Goal: Task Accomplishment & Management: Use online tool/utility

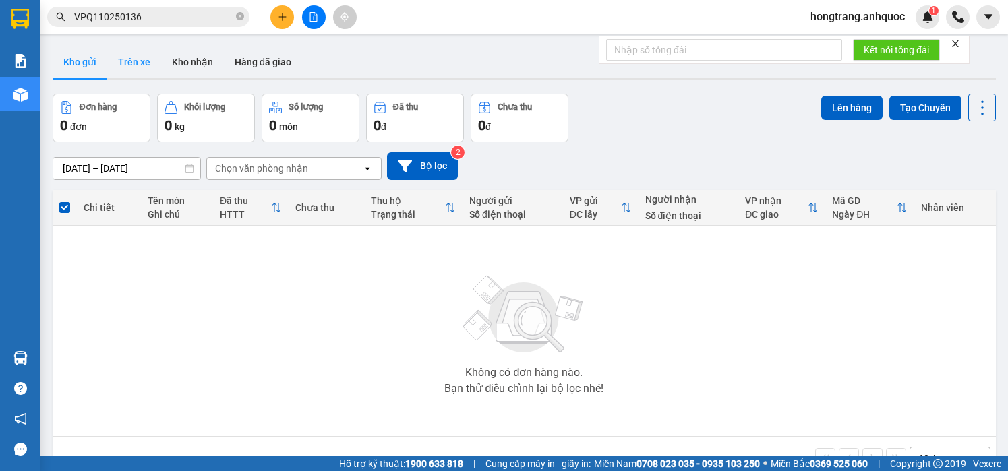
click at [140, 63] on button "Trên xe" at bounding box center [134, 62] width 54 height 32
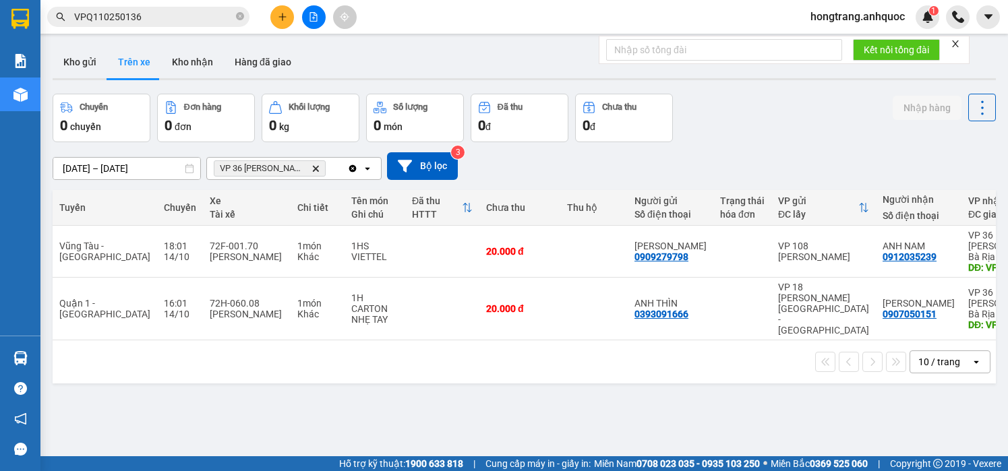
scroll to position [0, 88]
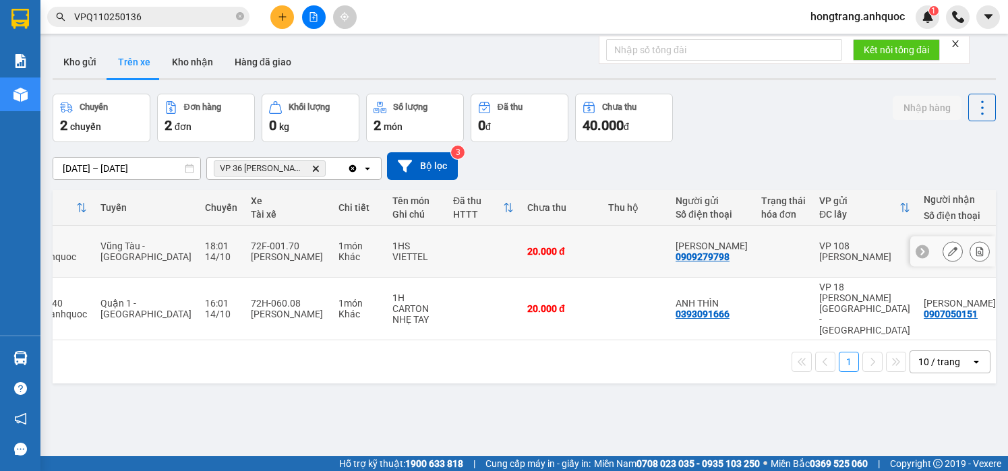
click at [975, 248] on icon at bounding box center [979, 251] width 9 height 9
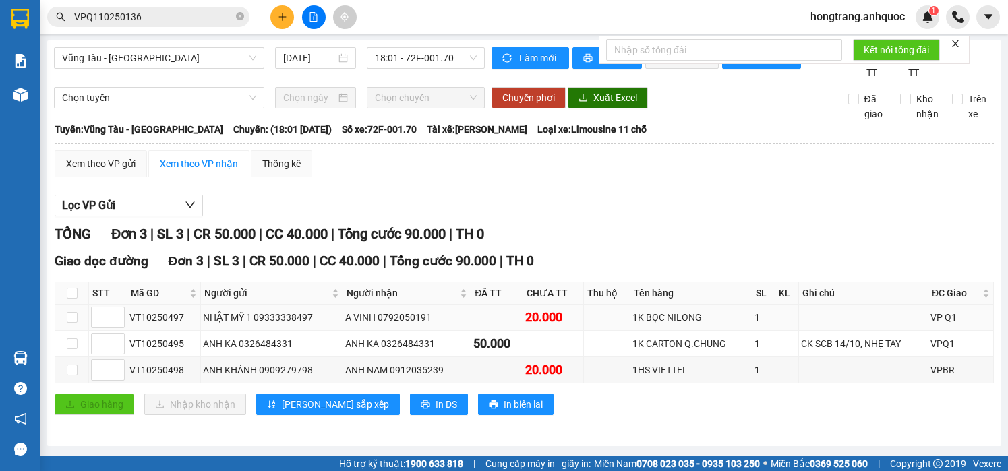
scroll to position [11, 0]
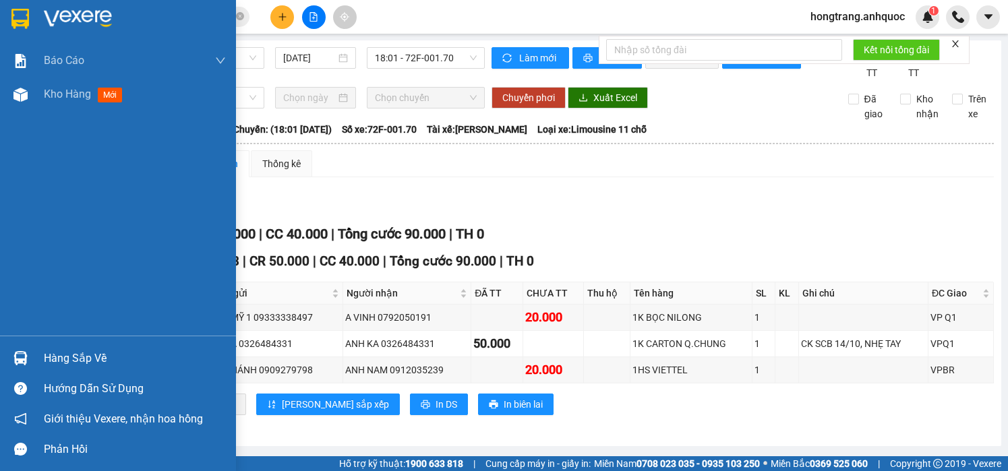
click at [9, 233] on div "Báo cáo Báo cáo dòng tiền (nhân viên) Doanh số tạo đơn theo VP gửi (nhà xe) Doa…" at bounding box center [118, 190] width 236 height 292
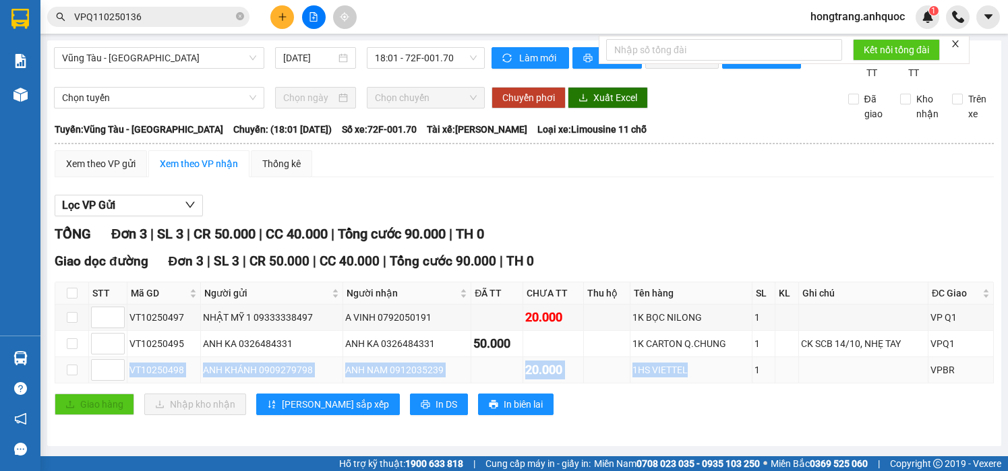
drag, startPoint x: 129, startPoint y: 373, endPoint x: 702, endPoint y: 384, distance: 572.7
click at [702, 384] on tr "VT10250498 ANH KHÁNH 0909279798 ANH NAM 0912035239 20.000 1HS VIETTEL 1 VPBR" at bounding box center [524, 370] width 939 height 26
copy tr "VT10250498 ANH KHÁNH 0909279798 ANH NAM 0912035239 20.000 1HS VIETTEL"
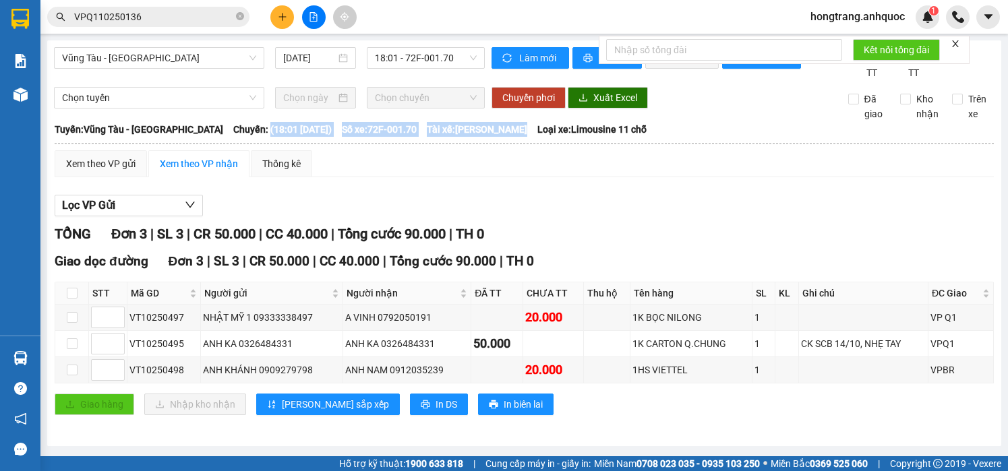
drag, startPoint x: 223, startPoint y: 132, endPoint x: 510, endPoint y: 128, distance: 287.3
click at [510, 128] on div "Tuyến: Vũng Tàu - Quận 1 [GEOGRAPHIC_DATA]: (18:01 [DATE]) Số xe: 72F-001.70 Tà…" at bounding box center [524, 129] width 939 height 15
copy div "(18:01 [DATE]) Số xe: 72F-001.70 Tài xế: [PERSON_NAME]"
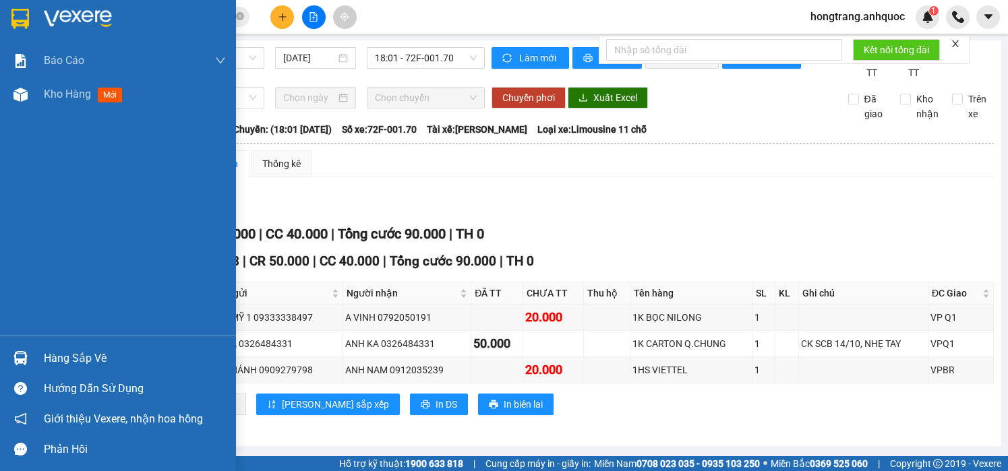
click at [9, 227] on div "Báo cáo Báo cáo dòng tiền (nhân viên) Doanh số tạo đơn theo VP gửi (nhà xe) Doa…" at bounding box center [118, 190] width 236 height 292
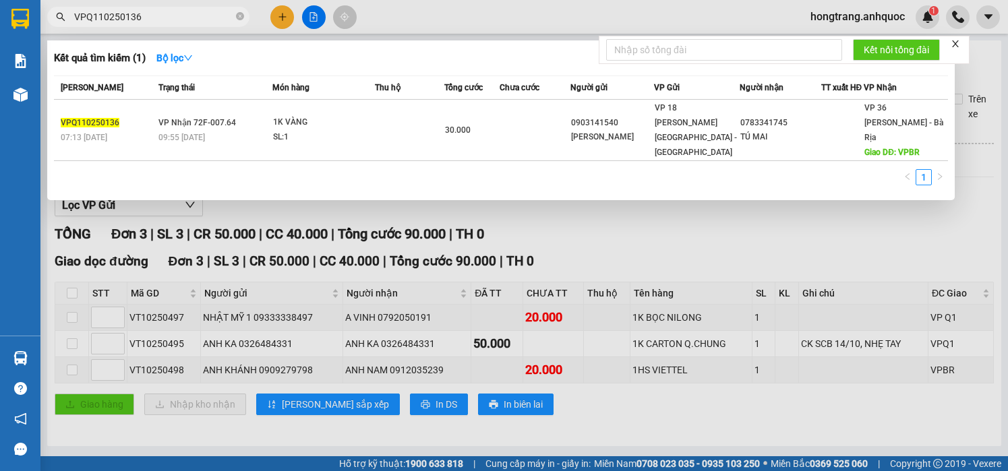
click at [207, 22] on input "VPQ110250136" at bounding box center [153, 16] width 159 height 15
paste input "NVT10250559"
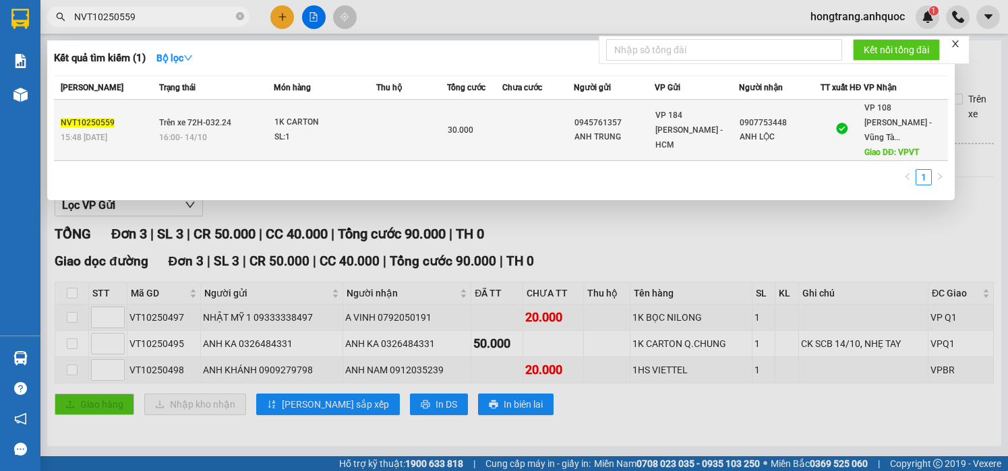
type input "NVT10250559"
click at [231, 130] on div "16:00 [DATE]" at bounding box center [216, 137] width 114 height 15
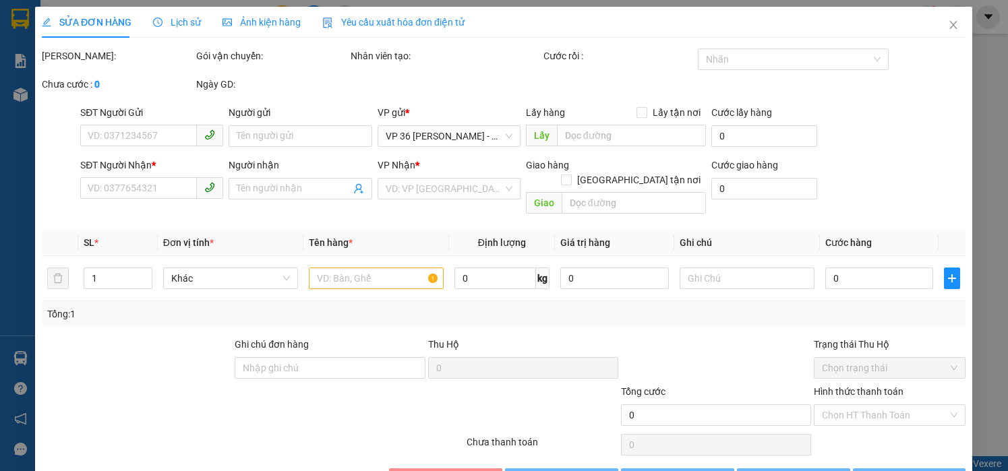
type input "0945761357"
type input "ANH TRUNG"
type input "0907753448"
type input "ANH LỘC"
type input "VPVT"
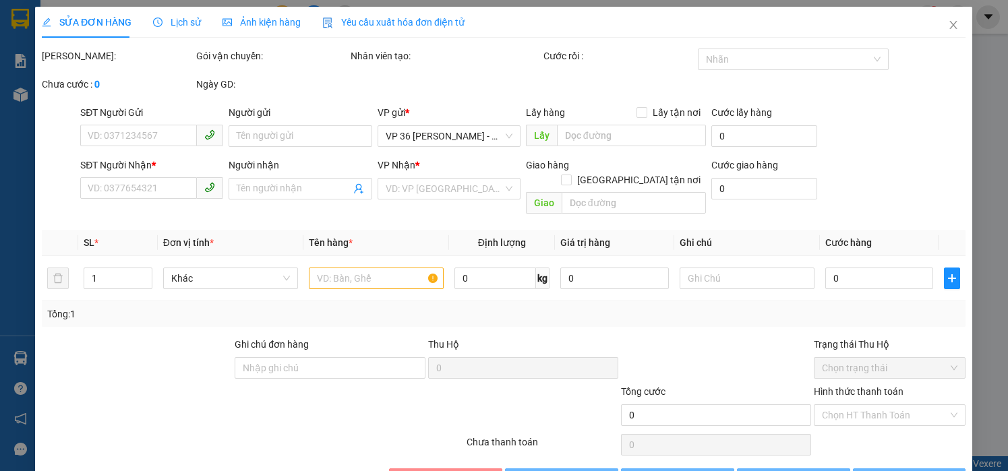
type input "30.000"
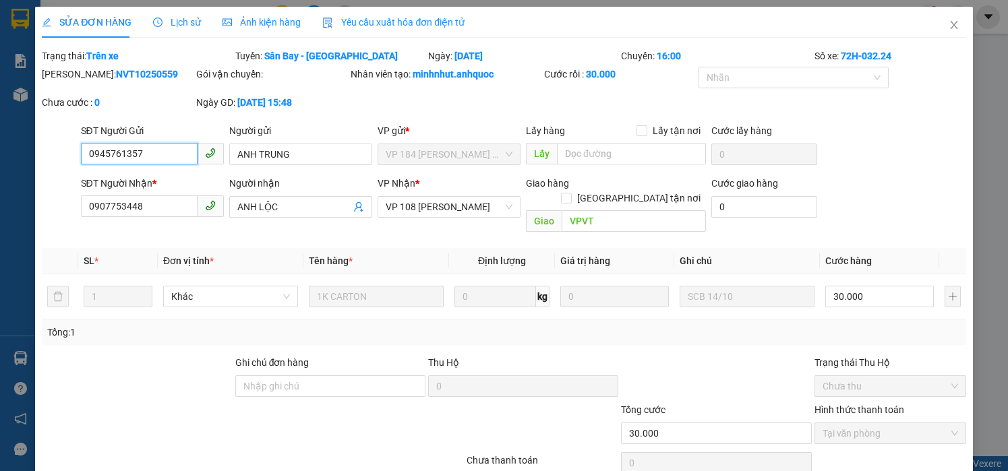
checkbox input "true"
click at [186, 23] on span "Lịch sử" at bounding box center [177, 22] width 48 height 11
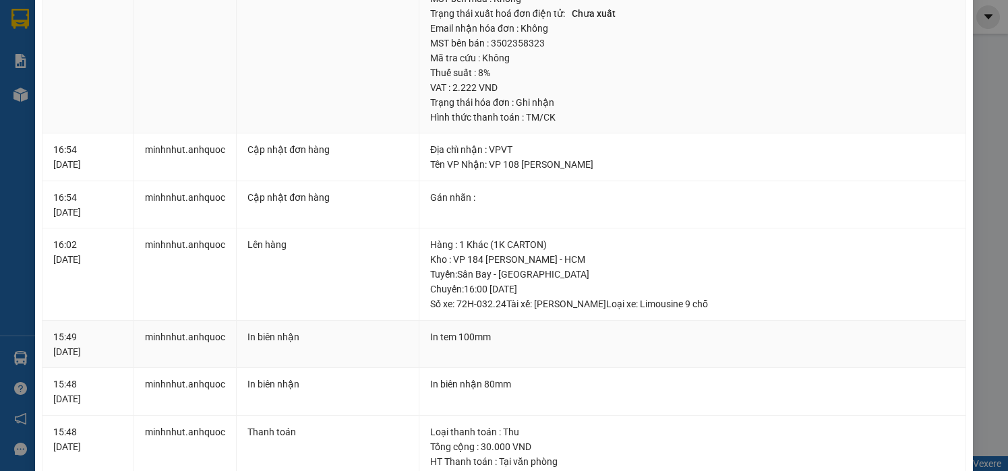
scroll to position [337, 0]
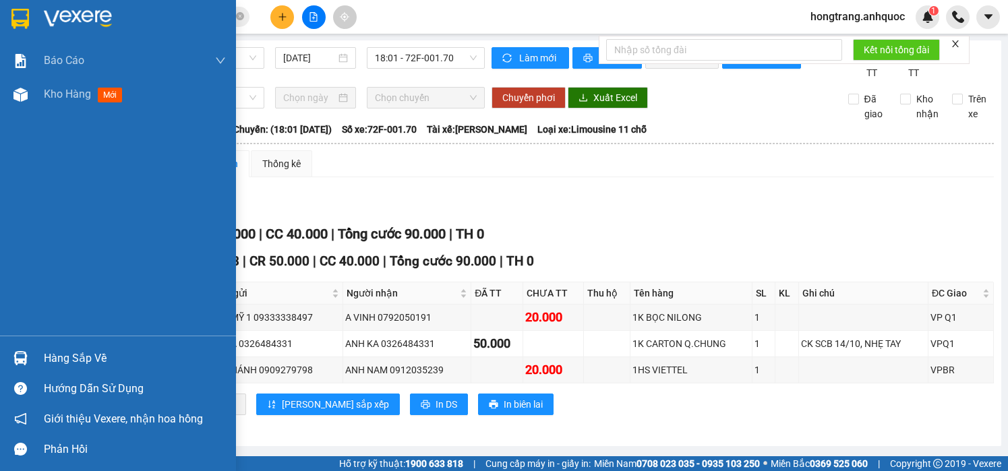
click at [9, 247] on div "Báo cáo Báo cáo dòng tiền (nhân viên) Doanh số tạo đơn theo VP gửi (nhà xe) Doa…" at bounding box center [118, 190] width 236 height 292
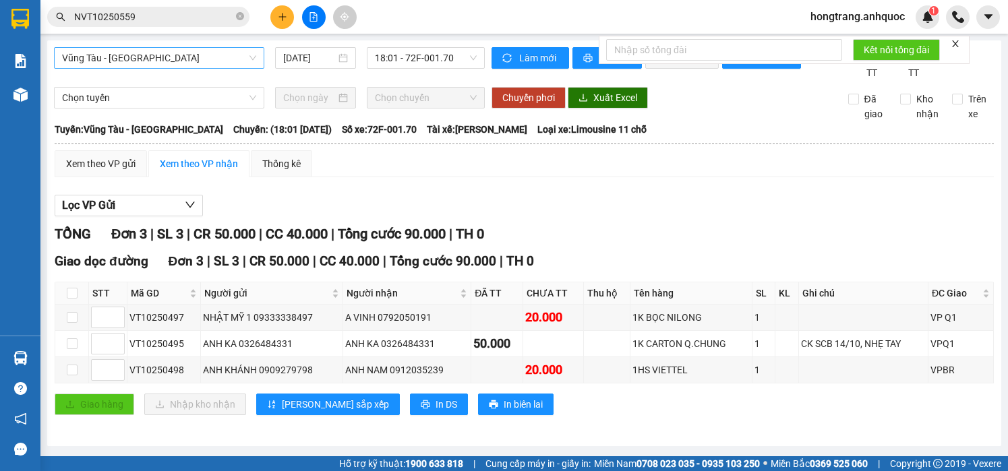
click at [170, 53] on span "Vũng Tàu - [GEOGRAPHIC_DATA]" at bounding box center [159, 58] width 194 height 20
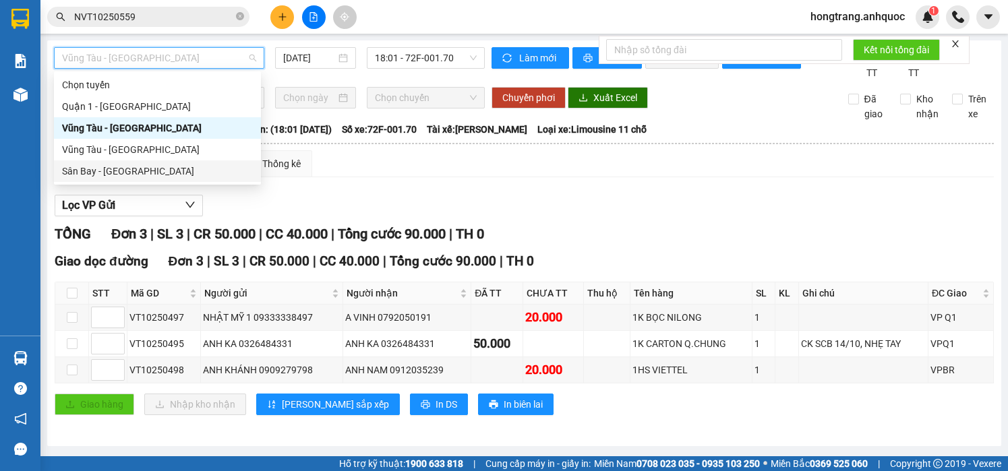
click at [87, 173] on div "Sân Bay - [GEOGRAPHIC_DATA]" at bounding box center [157, 171] width 191 height 15
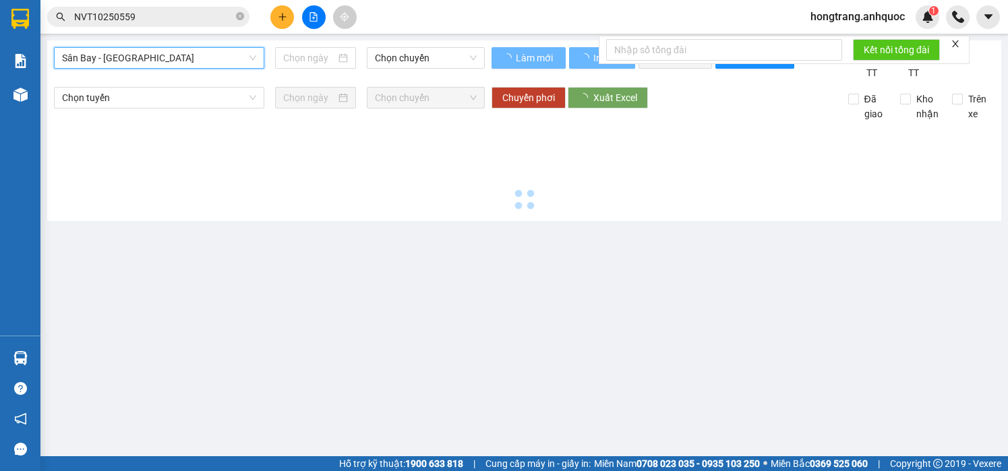
type input "[DATE]"
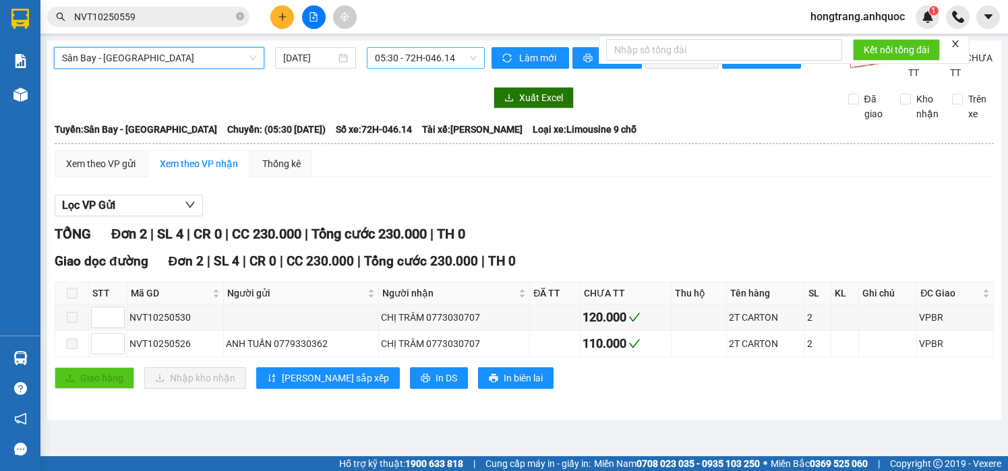
click at [401, 57] on span "05:30 - 72H-046.14" at bounding box center [426, 58] width 102 height 20
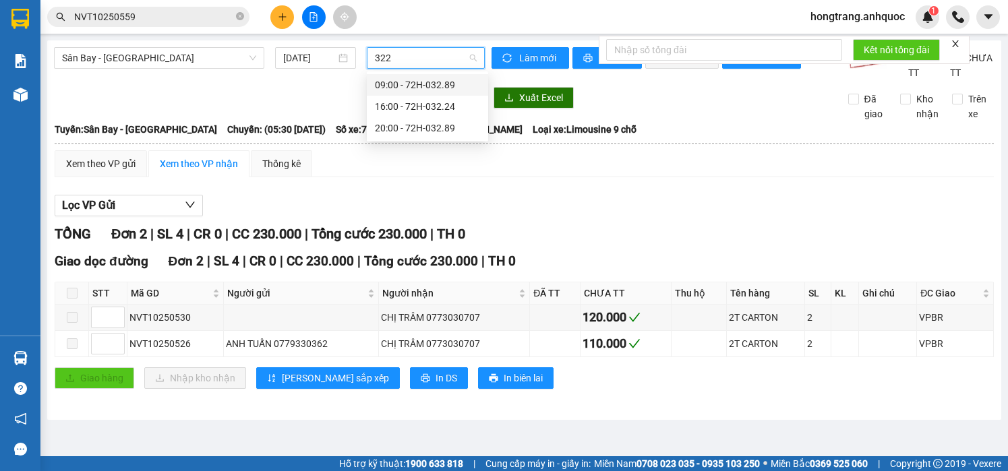
type input "3224"
click at [398, 88] on div "16:00 - 72H-032.24" at bounding box center [427, 85] width 105 height 15
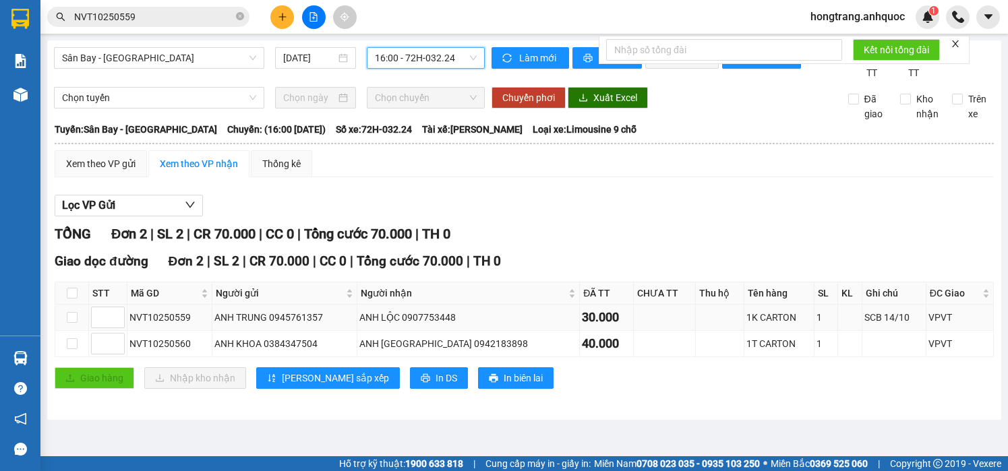
click at [452, 325] on div "ANH LỘC 0907753448" at bounding box center [468, 317] width 218 height 15
copy div "0907753448"
click at [177, 22] on input "NVT10250559" at bounding box center [153, 16] width 159 height 15
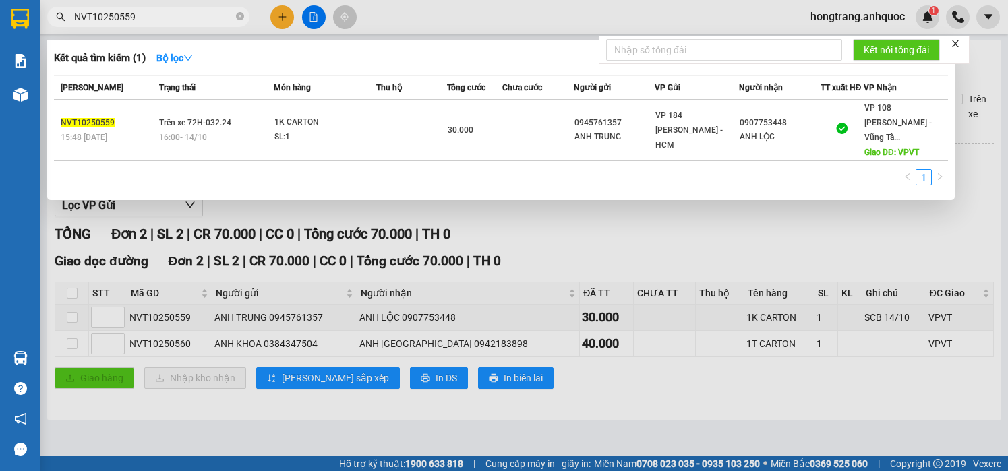
click at [177, 22] on input "NVT10250559" at bounding box center [153, 16] width 159 height 15
paste input "0907753448"
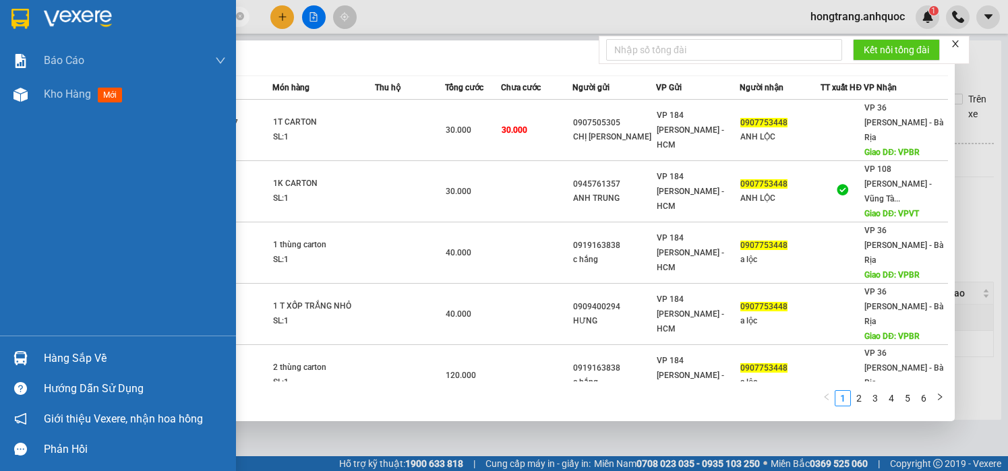
click at [9, 231] on div "Báo cáo Báo cáo dòng tiền (nhân viên) Doanh số tạo đơn theo VP gửi (nhà xe) Doa…" at bounding box center [118, 190] width 236 height 292
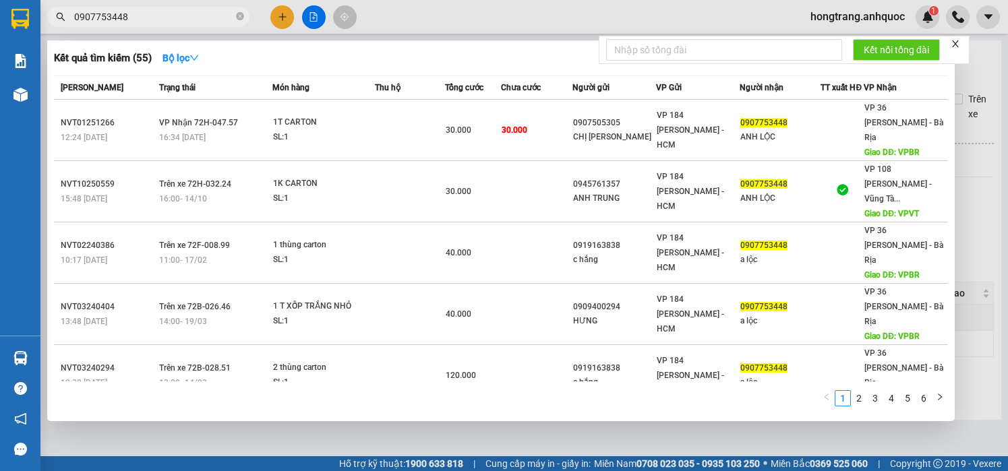
click at [196, 13] on input "0907753448" at bounding box center [153, 16] width 159 height 15
paste input "VT10250494"
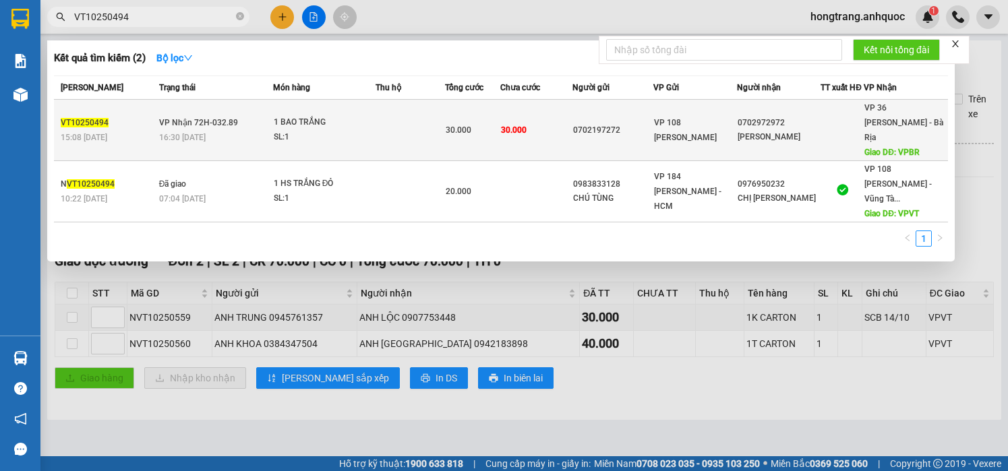
type input "VT10250494"
click at [262, 130] on div "16:30 [DATE]" at bounding box center [215, 137] width 113 height 15
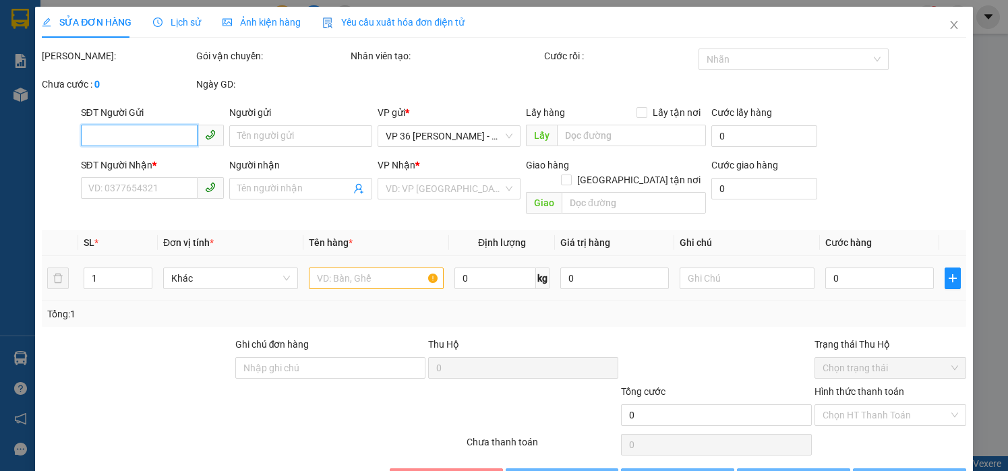
type input "0702197272"
type input "0702972972"
type input "[PERSON_NAME]"
type input "VPBR"
type input "TTTM VP"
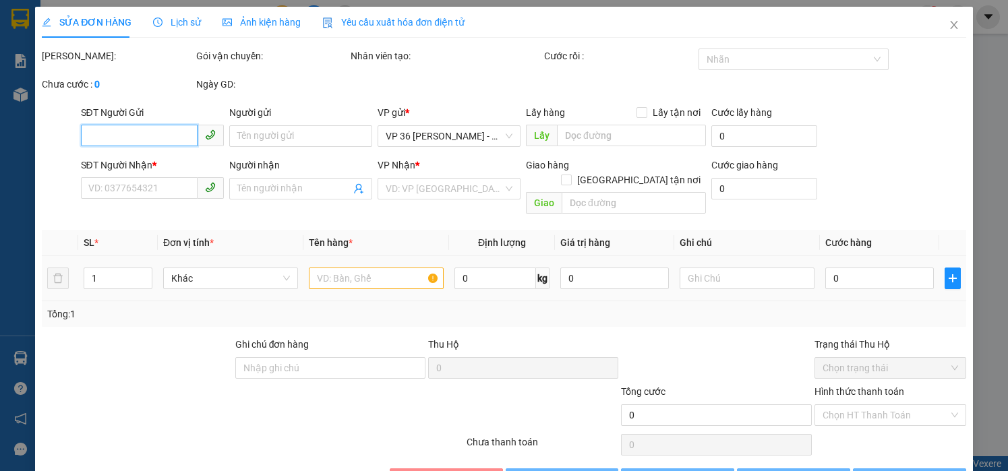
type input "30.000"
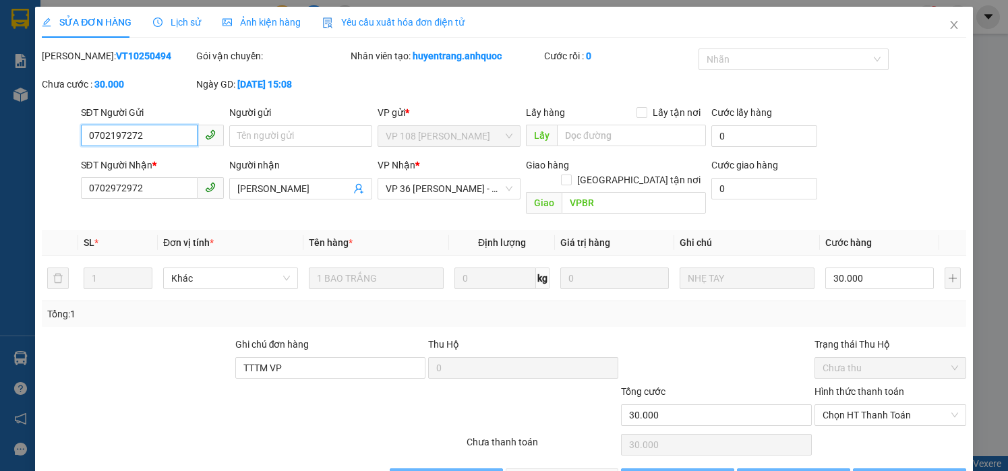
scroll to position [30, 0]
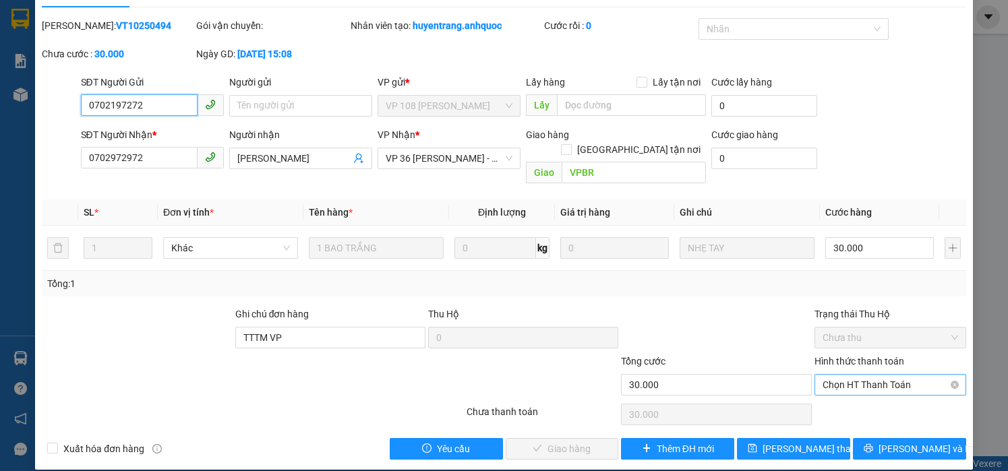
click at [858, 375] on span "Chọn HT Thanh Toán" at bounding box center [891, 385] width 136 height 20
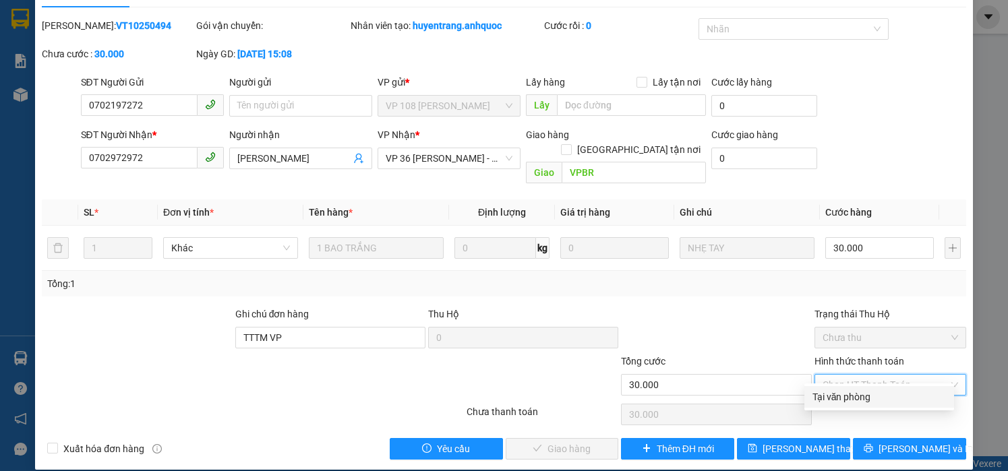
click at [841, 395] on div "Tại văn phòng" at bounding box center [880, 397] width 134 height 15
type input "0"
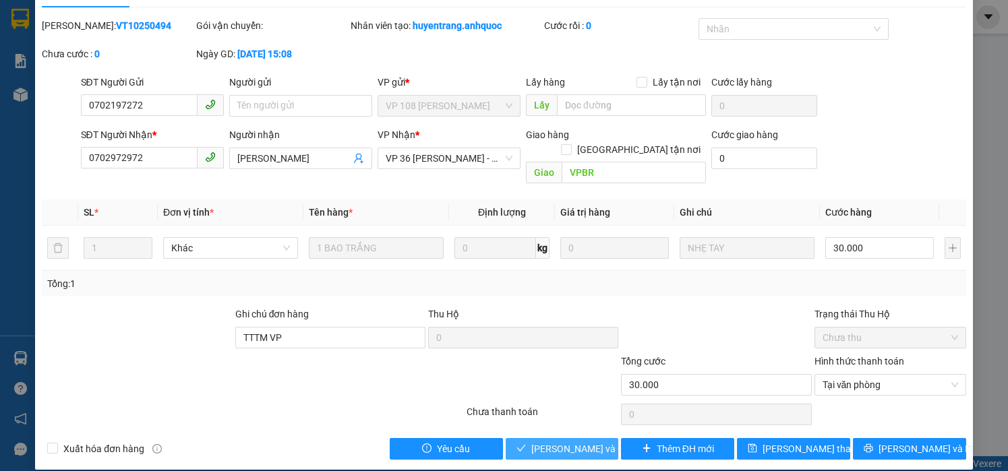
click at [550, 442] on span "[PERSON_NAME] và Giao hàng" at bounding box center [595, 449] width 129 height 15
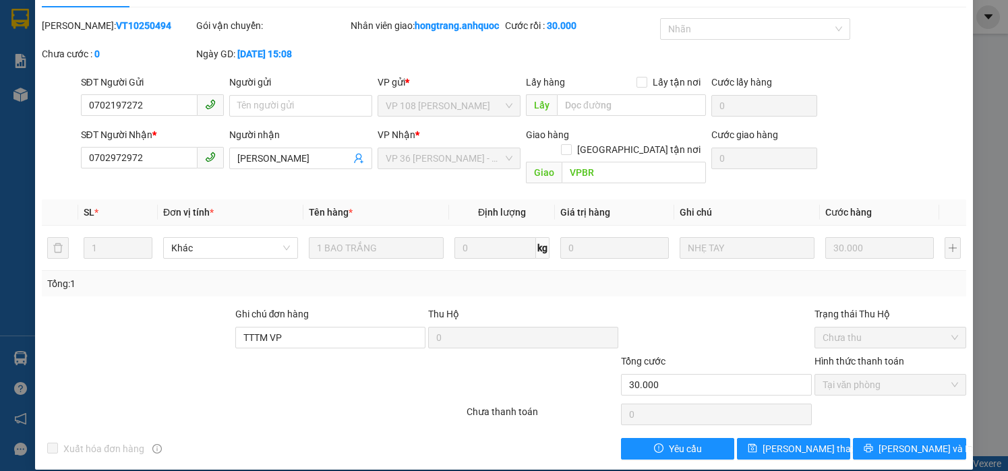
click at [132, 307] on div at bounding box center [136, 330] width 193 height 47
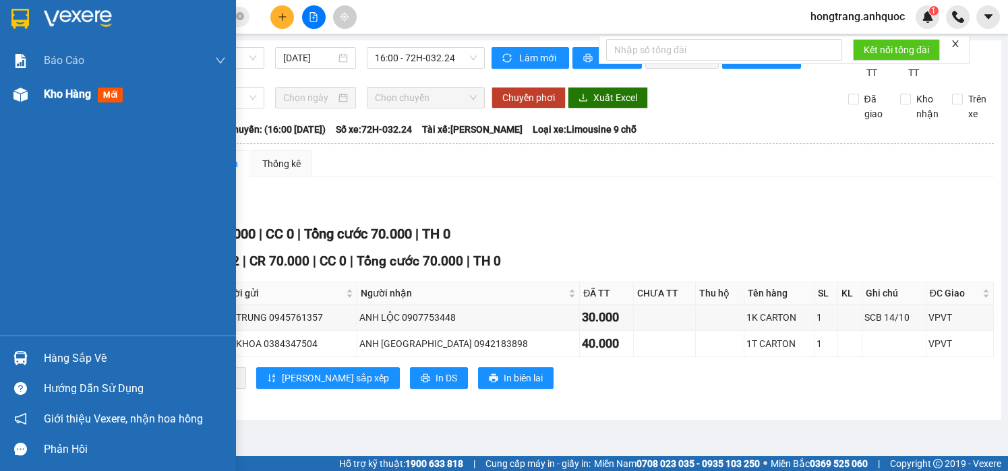
click at [19, 97] on img at bounding box center [20, 95] width 14 height 14
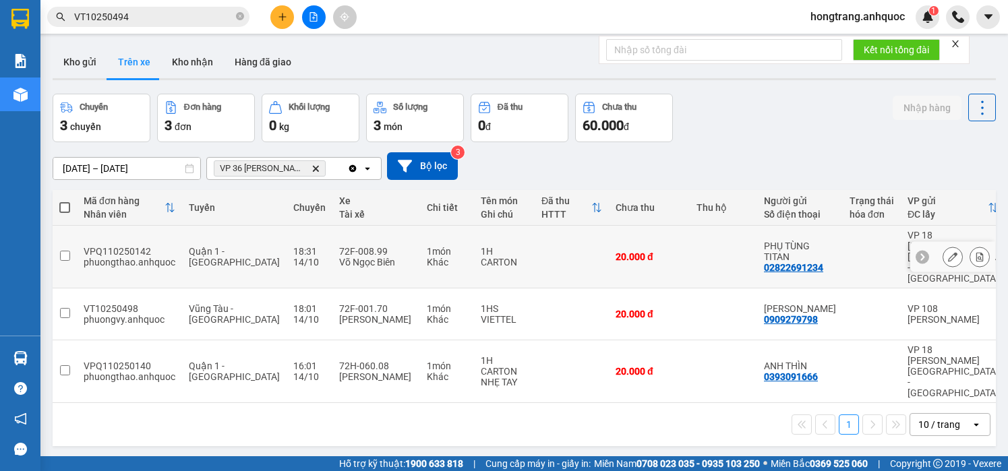
click at [975, 252] on icon at bounding box center [979, 256] width 9 height 9
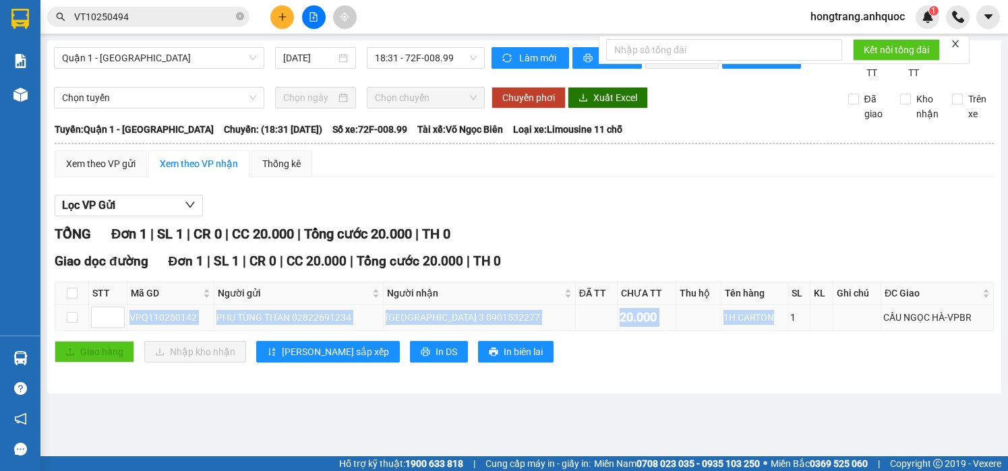
drag, startPoint x: 129, startPoint y: 332, endPoint x: 755, endPoint y: 332, distance: 626.5
click at [755, 331] on tr "VPQ110250142 PHỤ TÙNG TITAN 02822691234 [GEOGRAPHIC_DATA] 3 0901532277 20.000 1…" at bounding box center [524, 318] width 939 height 26
copy tr "VPQ110250142 PHỤ TÙNG TITAN 02822691234 [GEOGRAPHIC_DATA] 3 0901532277 20.000 1…"
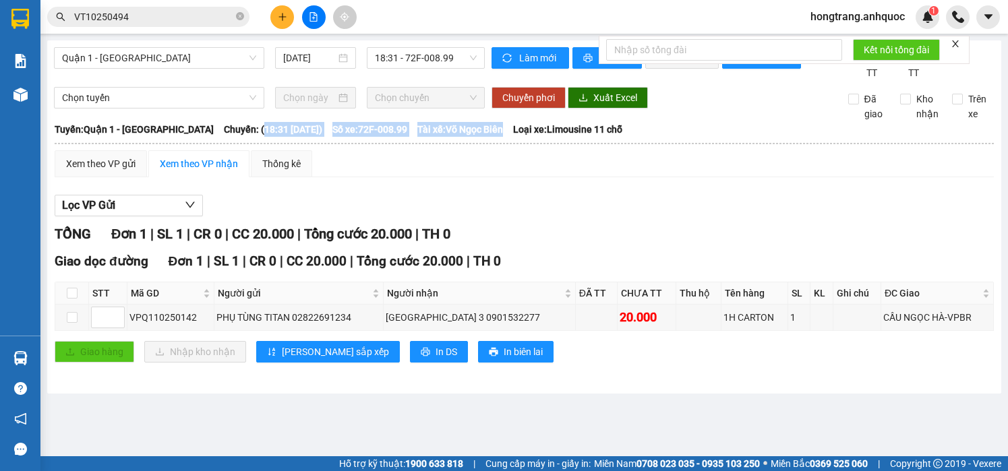
drag, startPoint x: 225, startPoint y: 144, endPoint x: 506, endPoint y: 142, distance: 280.6
click at [506, 137] on div "[GEOGRAPHIC_DATA]: Quận 1 - Vũng Tàu Chuyến: (18:31 [DATE]) Số xe: 72F-008.99 T…" at bounding box center [524, 129] width 939 height 15
copy div "18:31 [DATE]) Số xe: 72F-008.99 Tài xế: Võ Ngọc Biên"
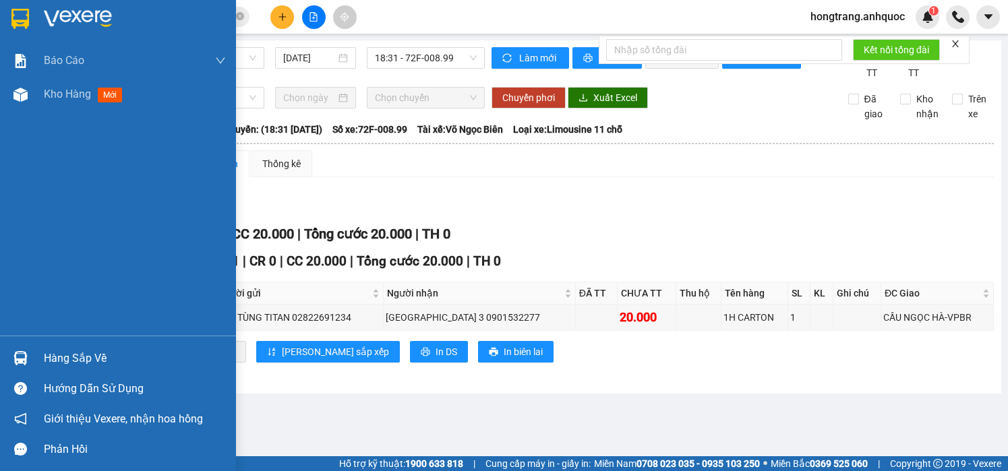
click at [9, 237] on div "Báo cáo Báo cáo dòng tiền (nhân viên) Doanh số tạo đơn theo VP gửi (nhà xe) Doa…" at bounding box center [118, 190] width 236 height 292
click at [9, 268] on div "Báo cáo Báo cáo dòng tiền (nhân viên) Doanh số tạo đơn theo VP gửi (nhà xe) Doa…" at bounding box center [118, 190] width 236 height 292
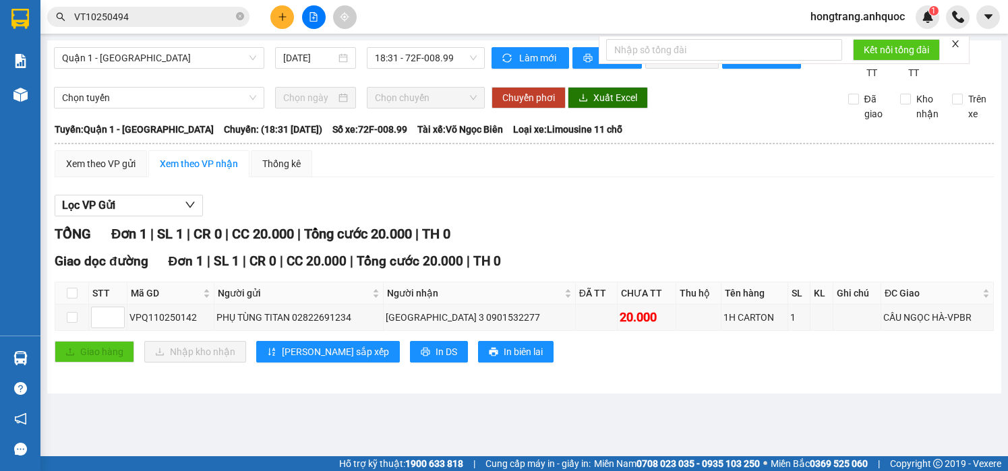
click at [448, 212] on div "Lọc VP Gửi" at bounding box center [524, 206] width 939 height 22
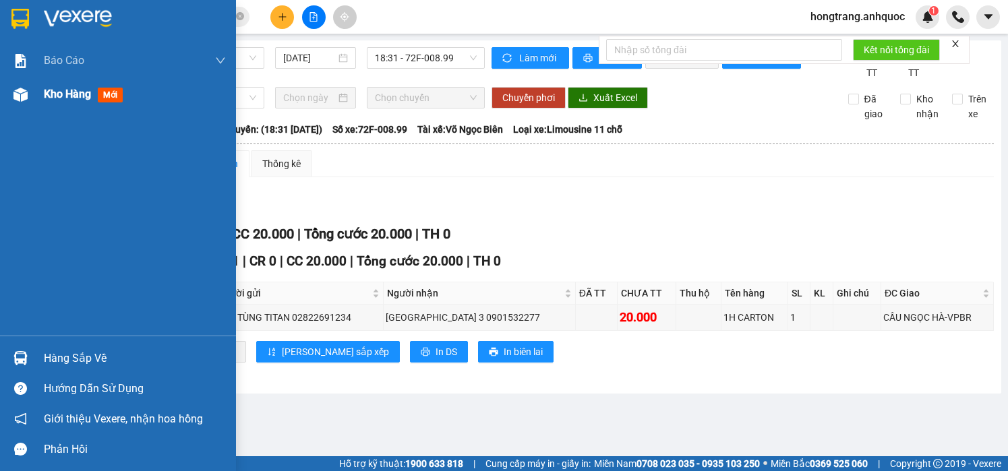
drag, startPoint x: 29, startPoint y: 98, endPoint x: 1006, endPoint y: 253, distance: 988.8
click at [28, 98] on div at bounding box center [21, 95] width 24 height 24
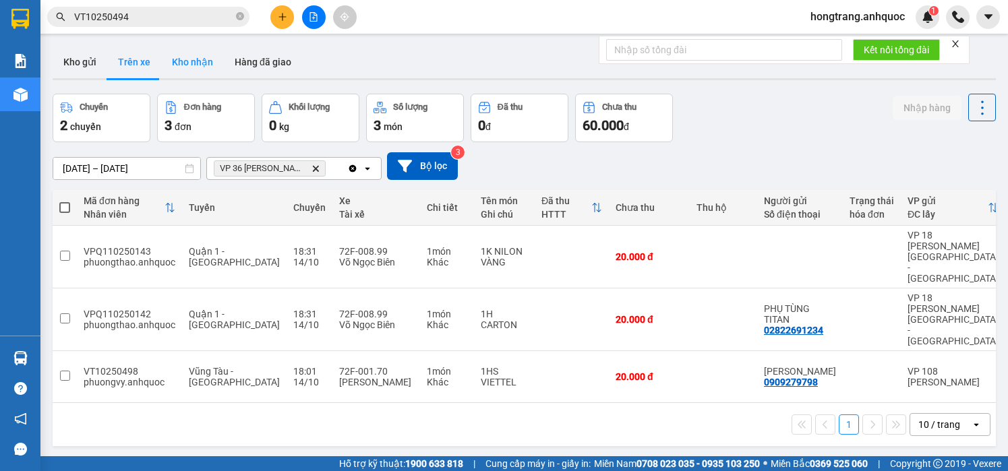
click at [205, 65] on button "Kho nhận" at bounding box center [192, 62] width 63 height 32
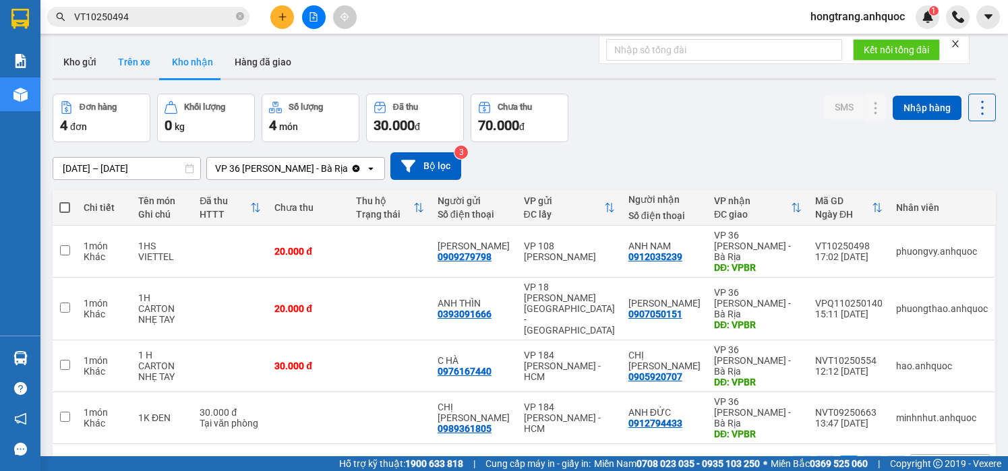
click at [132, 57] on button "Trên xe" at bounding box center [134, 62] width 54 height 32
type input "[DATE] – [DATE]"
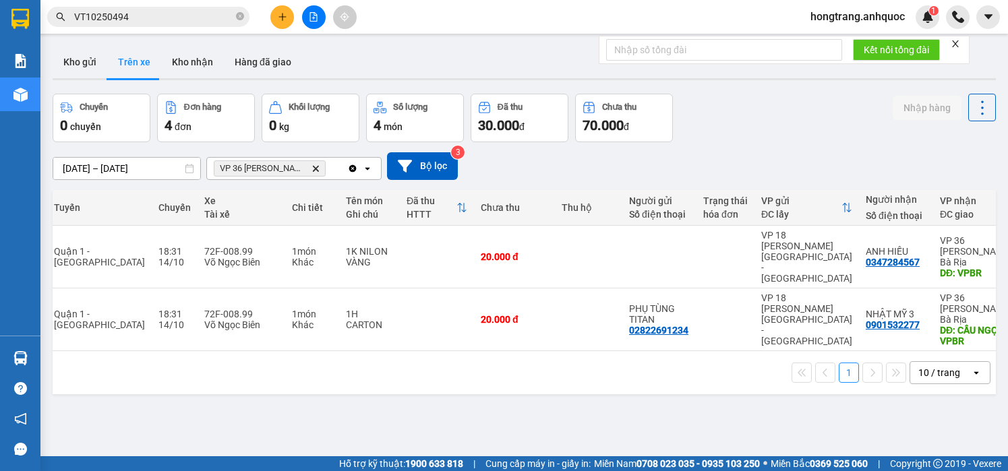
scroll to position [0, 187]
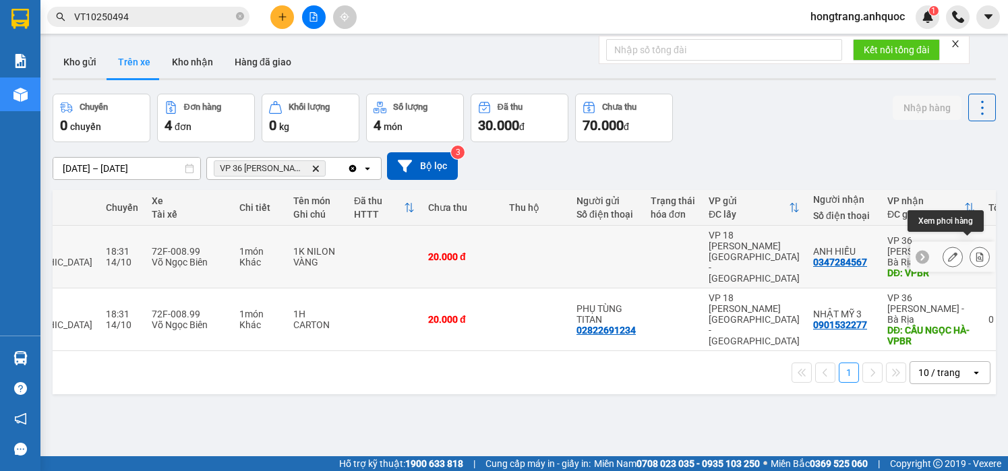
click at [977, 252] on icon at bounding box center [980, 256] width 7 height 9
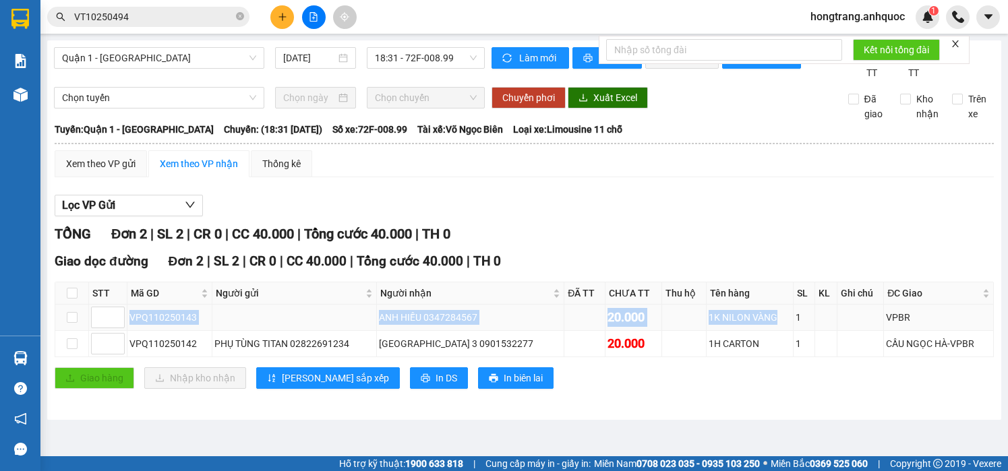
drag, startPoint x: 127, startPoint y: 332, endPoint x: 759, endPoint y: 322, distance: 631.4
click at [759, 322] on tr "VPQ110250143 ANH HIẾU 0347284567 20.000 1K NILON VÀNG 1 VPBR" at bounding box center [524, 318] width 939 height 26
copy tr "VPQ110250143 ANH HIẾU 0347284567 20.000 1K NILON VÀNG"
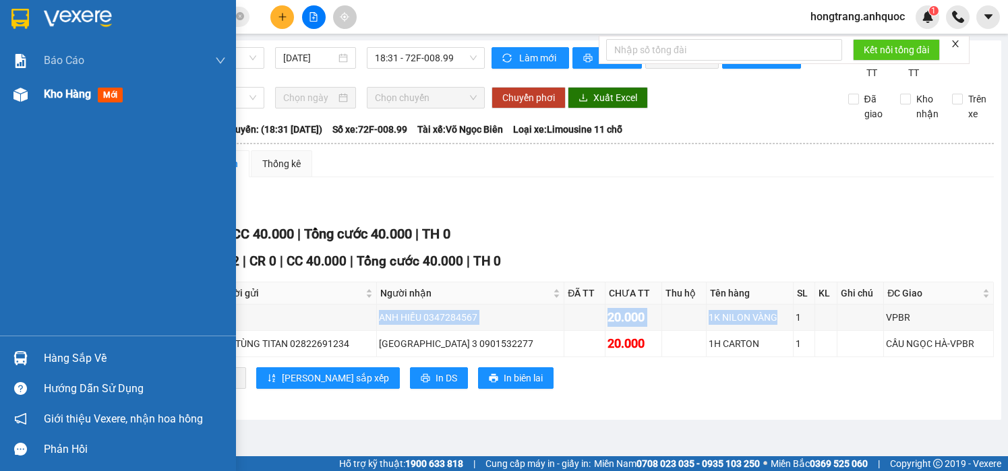
click at [88, 97] on span "Kho hàng" at bounding box center [67, 94] width 47 height 13
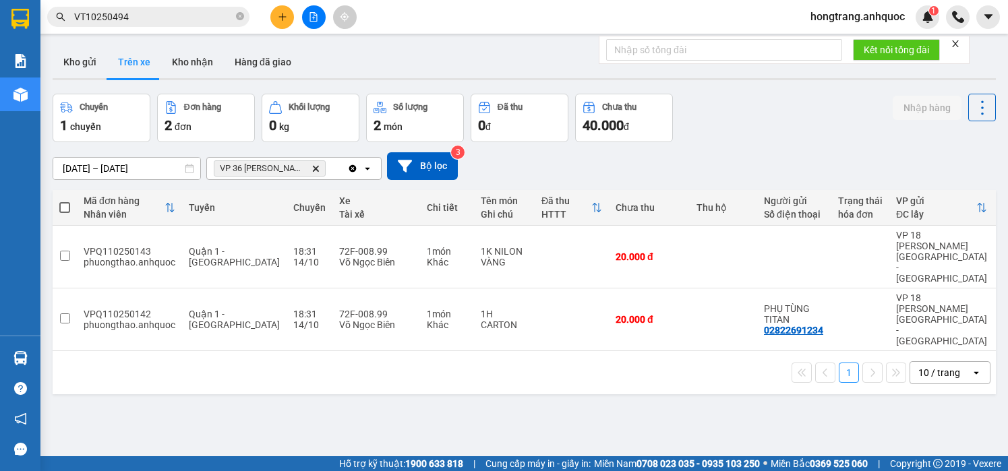
click at [284, 18] on icon "plus" at bounding box center [282, 16] width 9 height 9
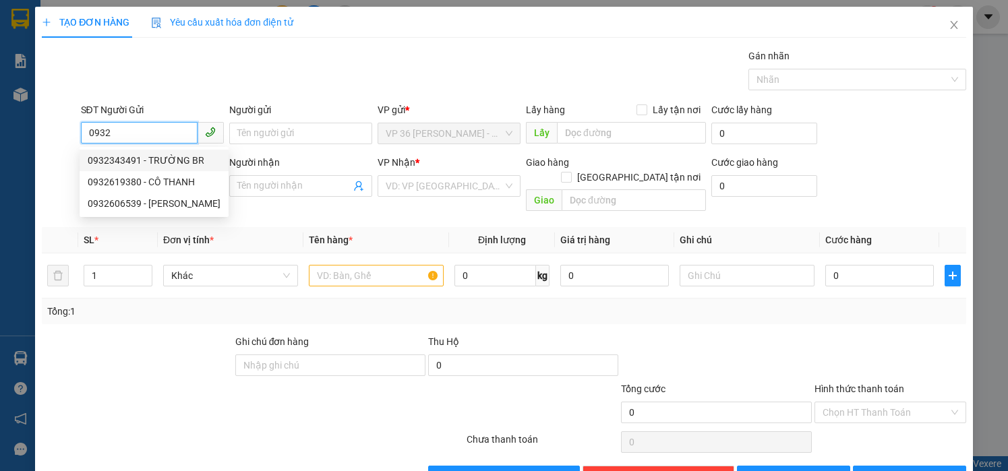
click at [136, 164] on div "0932343491 - TRƯỜNG BR" at bounding box center [154, 160] width 133 height 15
type input "0932343491"
type input "TRƯỜNG BR"
type input "0902804718"
type input "ANH TRÍ( TRƯỜNG)"
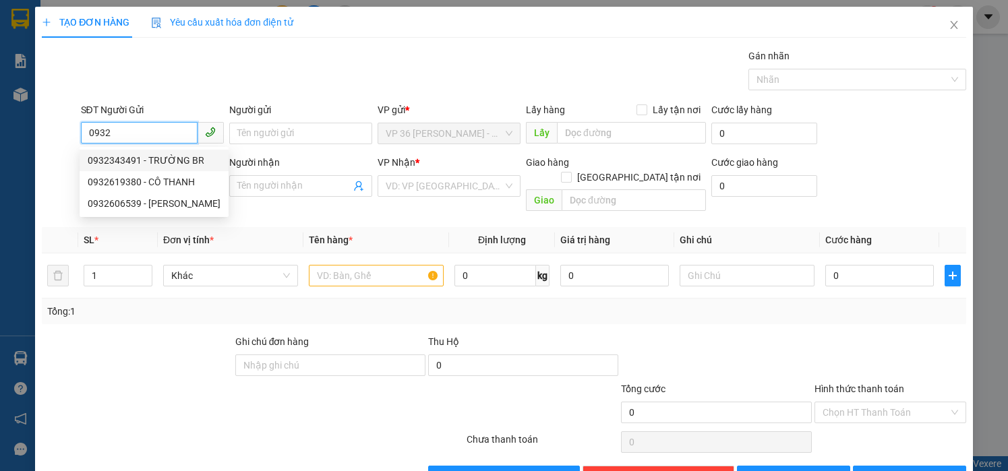
type input "vpsg"
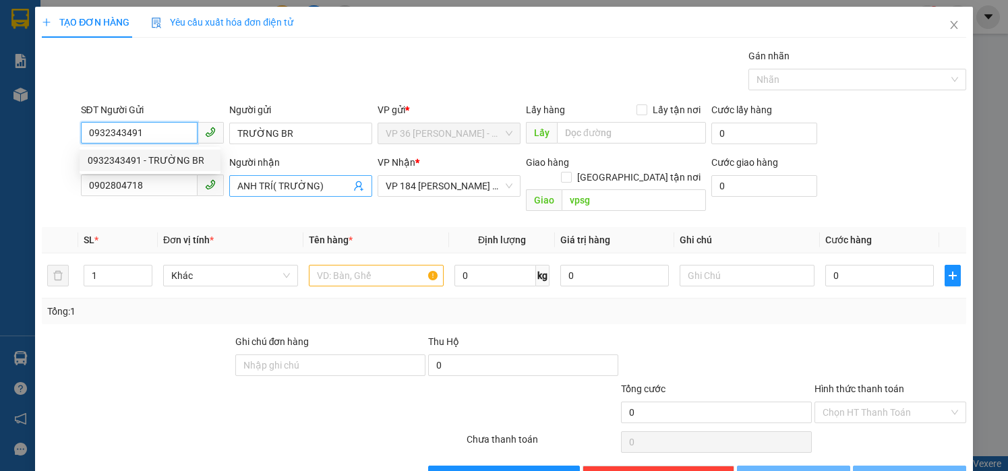
type input "20.000"
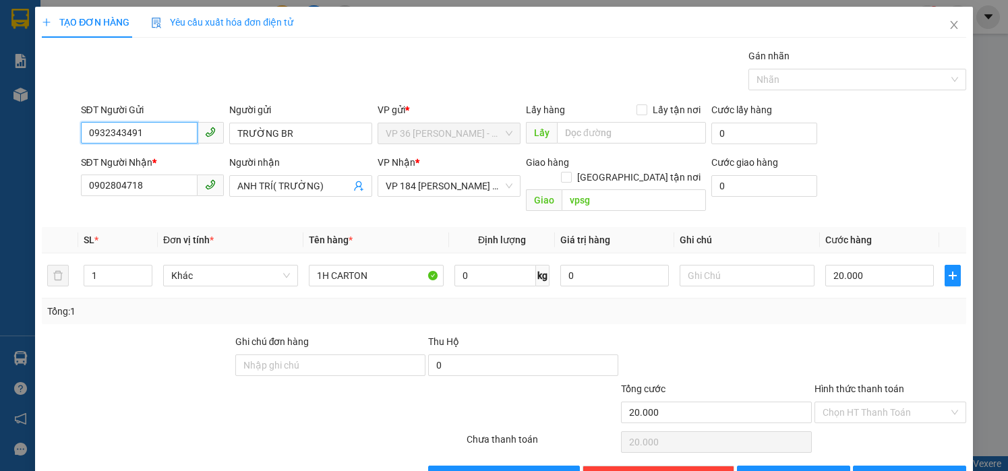
scroll to position [28, 0]
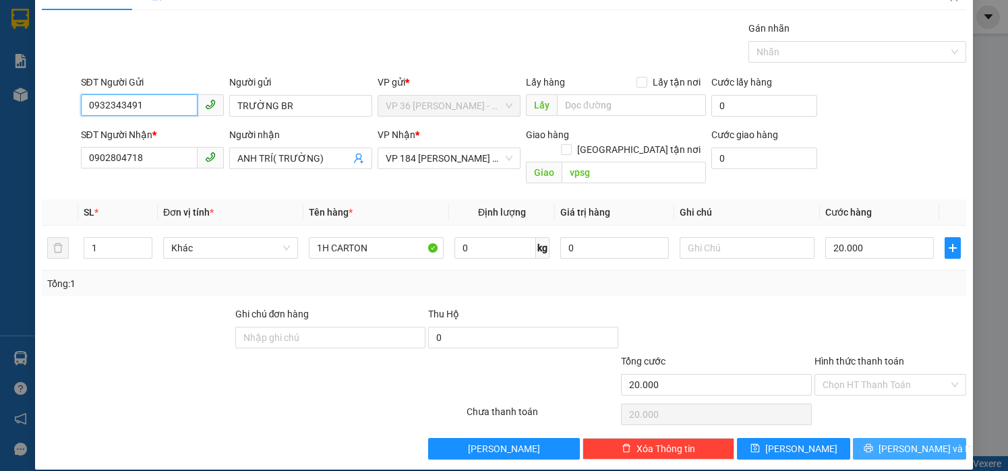
type input "0932343491"
click at [865, 438] on button "[PERSON_NAME] và In" at bounding box center [909, 449] width 113 height 22
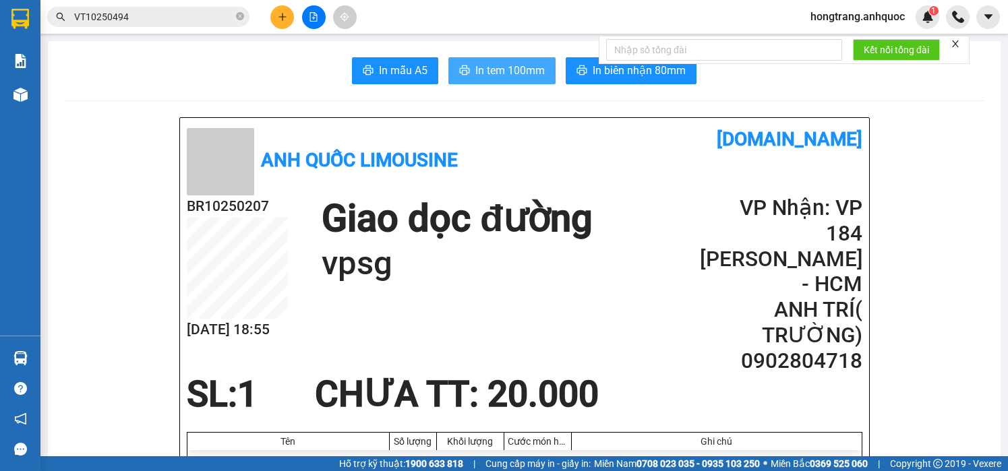
click at [494, 72] on span "In tem 100mm" at bounding box center [509, 70] width 69 height 17
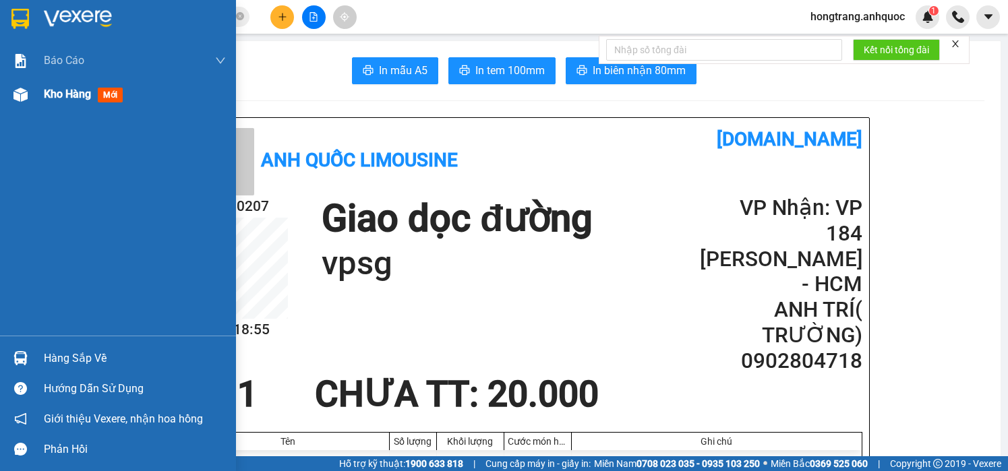
click at [49, 98] on span "Kho hàng" at bounding box center [67, 94] width 47 height 13
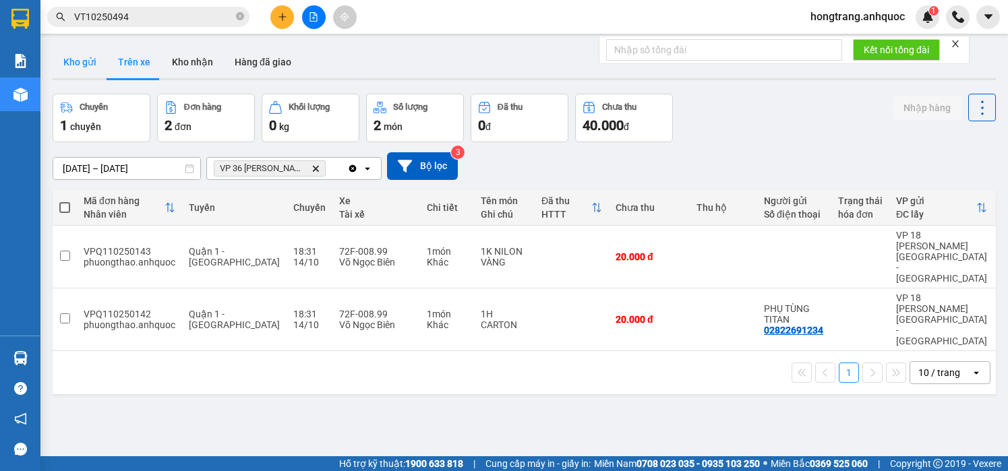
click at [78, 56] on button "Kho gửi" at bounding box center [80, 62] width 55 height 32
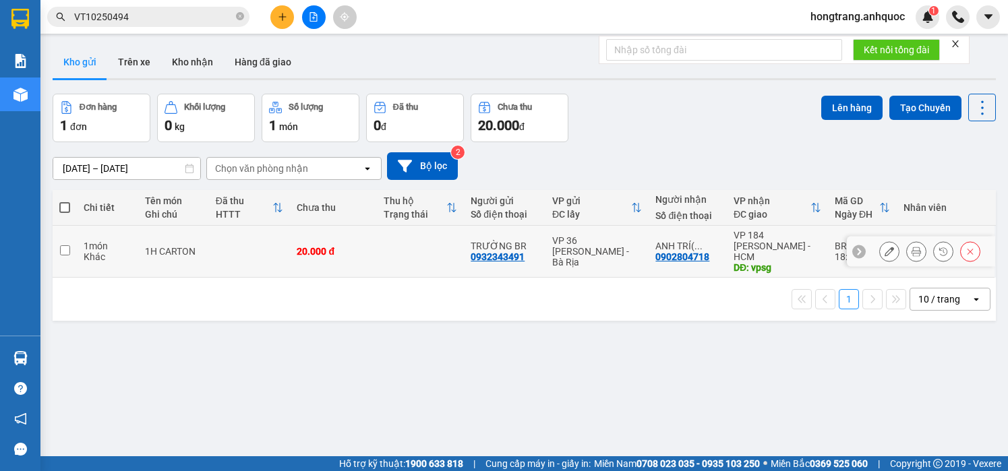
click at [116, 241] on div "1 món" at bounding box center [108, 246] width 48 height 11
checkbox input "true"
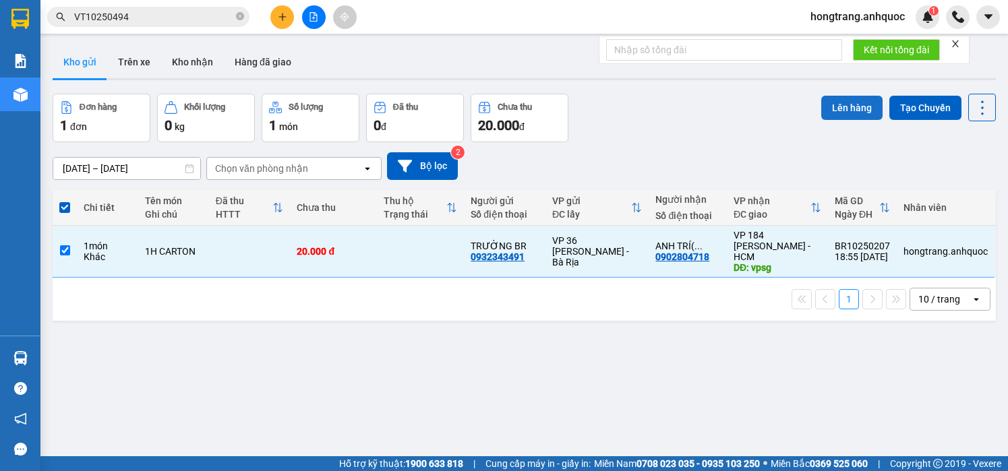
click at [835, 107] on button "Lên hàng" at bounding box center [851, 108] width 61 height 24
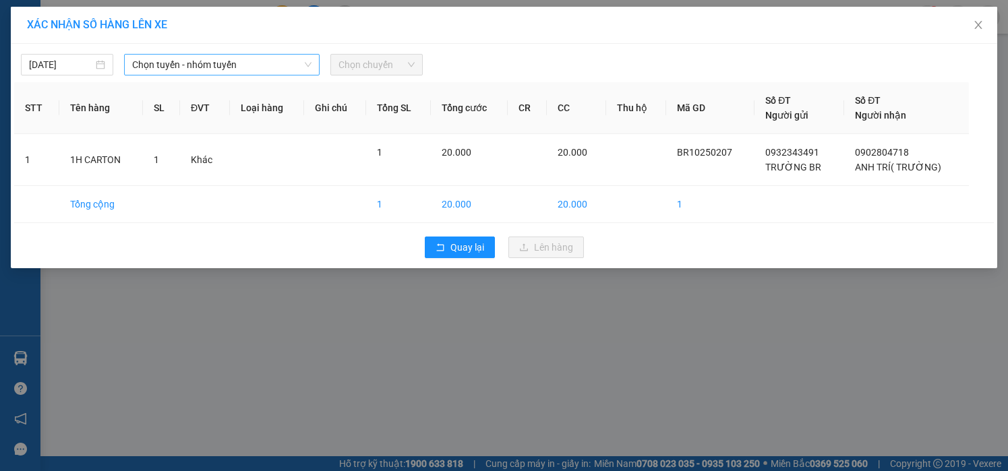
click at [212, 61] on span "Chọn tuyến - nhóm tuyến" at bounding box center [221, 65] width 179 height 20
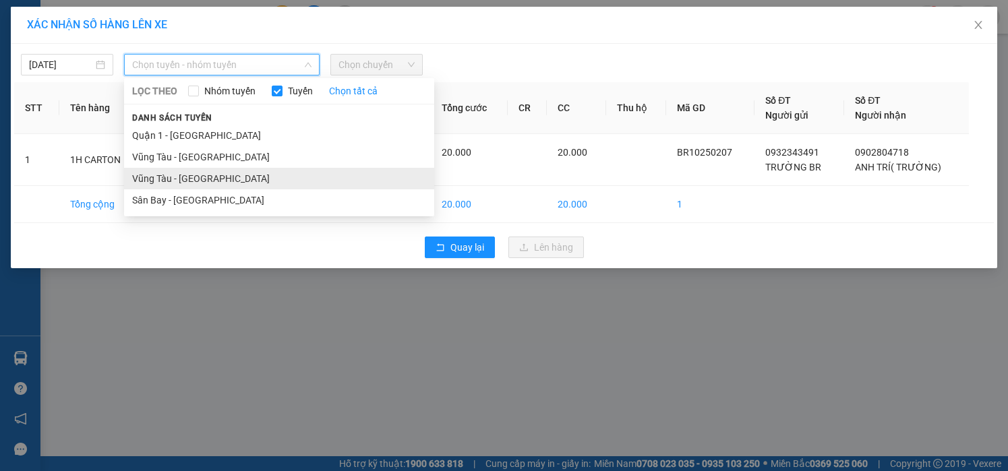
click at [162, 180] on li "Vũng Tàu - [GEOGRAPHIC_DATA]" at bounding box center [279, 179] width 310 height 22
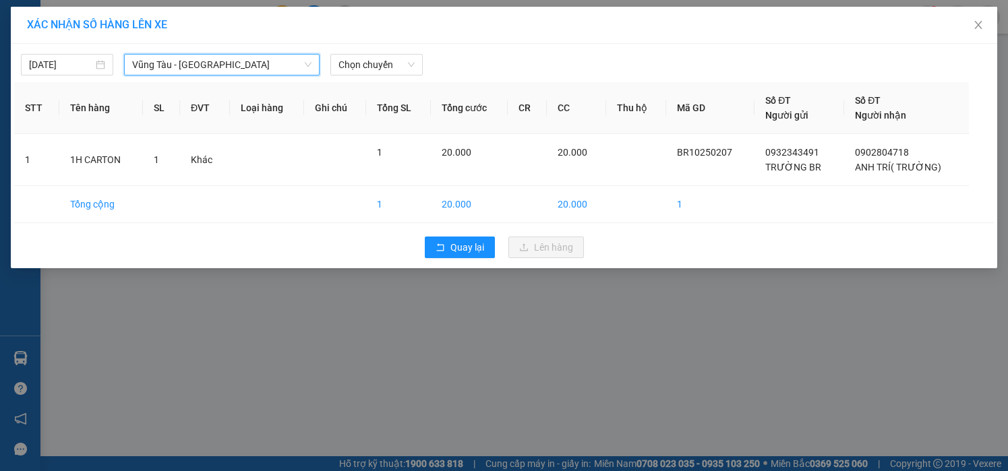
click at [370, 76] on div "[DATE] [GEOGRAPHIC_DATA] - [GEOGRAPHIC_DATA] - [GEOGRAPHIC_DATA] LỌC THEO Nhóm …" at bounding box center [504, 156] width 987 height 225
click at [371, 66] on span "Chọn chuyến" at bounding box center [377, 65] width 76 height 20
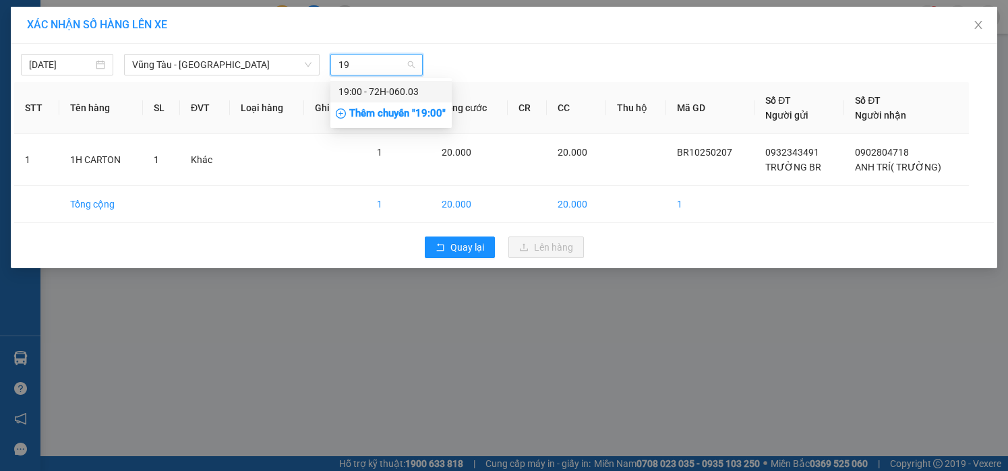
type input "19"
click at [366, 103] on div "Thêm chuyến " 19:00 "" at bounding box center [390, 114] width 121 height 23
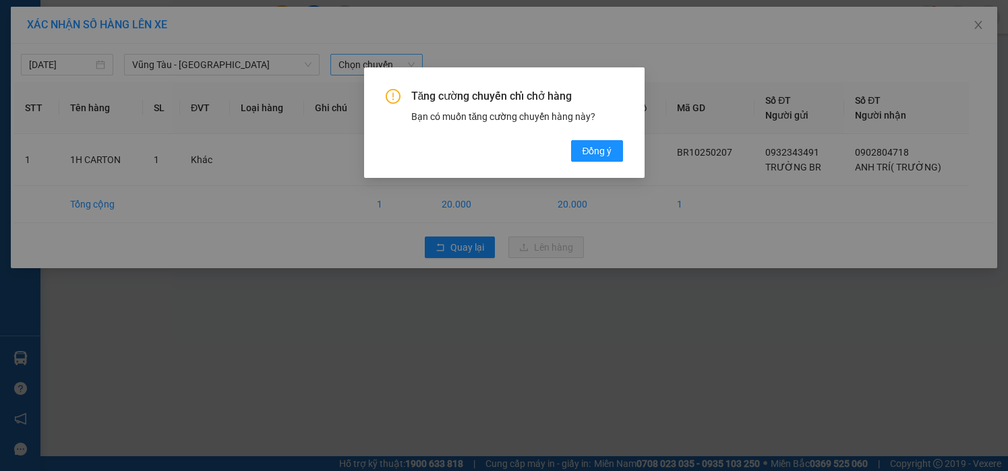
click at [473, 58] on div "Tăng cường chuyến chỉ chở hàng Bạn có muốn tăng cường chuyến hàng này? [GEOGRAP…" at bounding box center [504, 235] width 1008 height 471
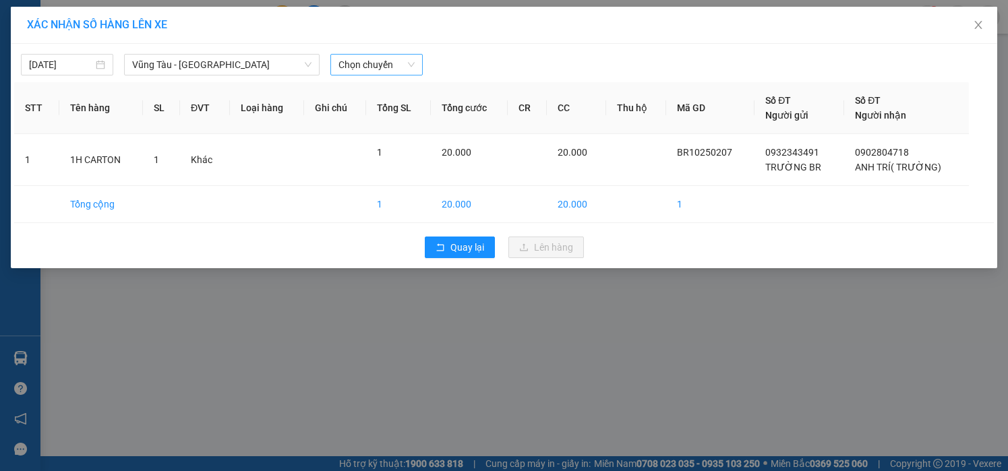
click at [364, 65] on span "Chọn chuyến" at bounding box center [377, 65] width 76 height 20
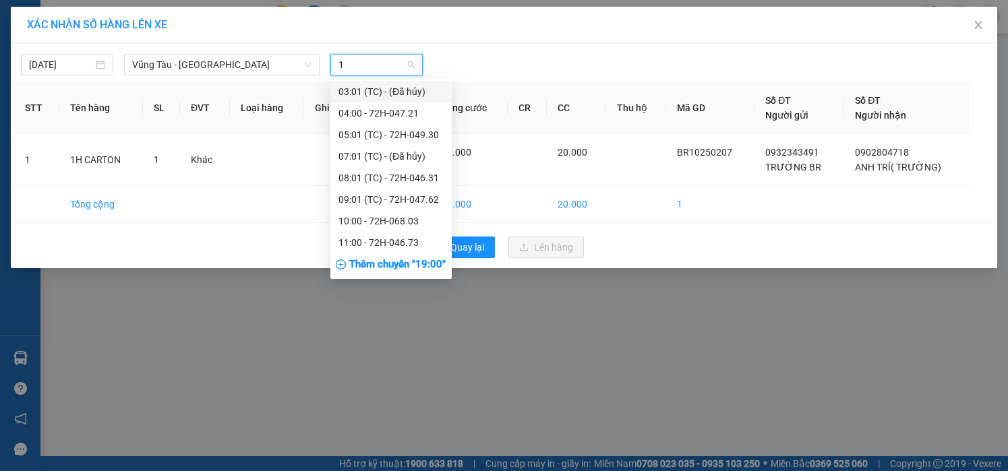
type input "19"
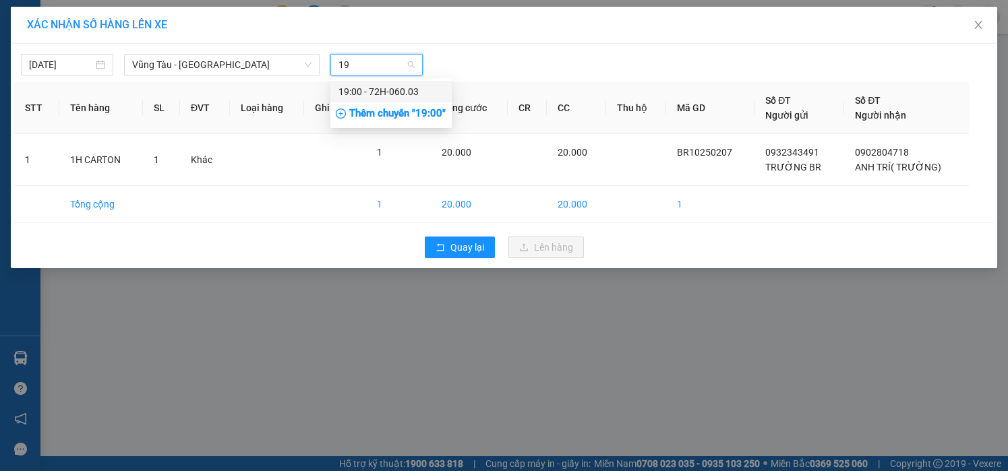
click at [361, 85] on div "19:00 - 72H-060.03" at bounding box center [391, 91] width 105 height 15
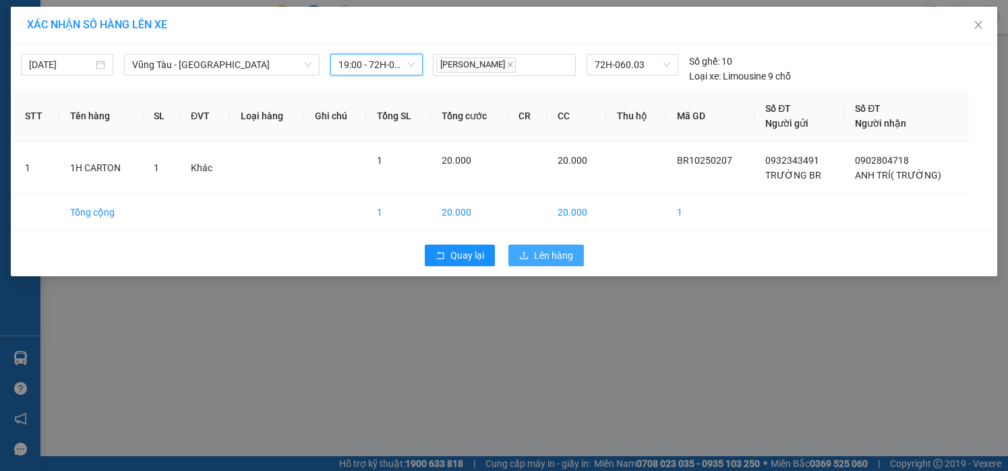
click at [531, 262] on button "Lên hàng" at bounding box center [547, 256] width 76 height 22
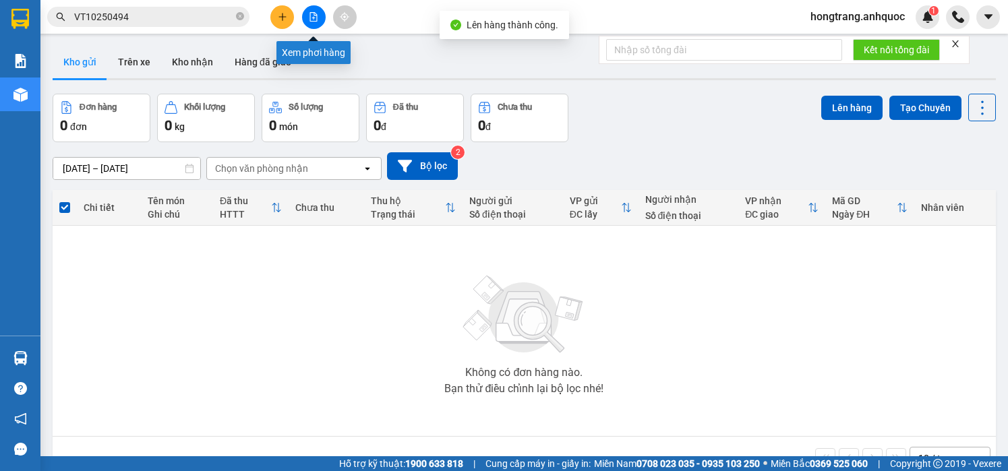
click at [308, 16] on button at bounding box center [314, 17] width 24 height 24
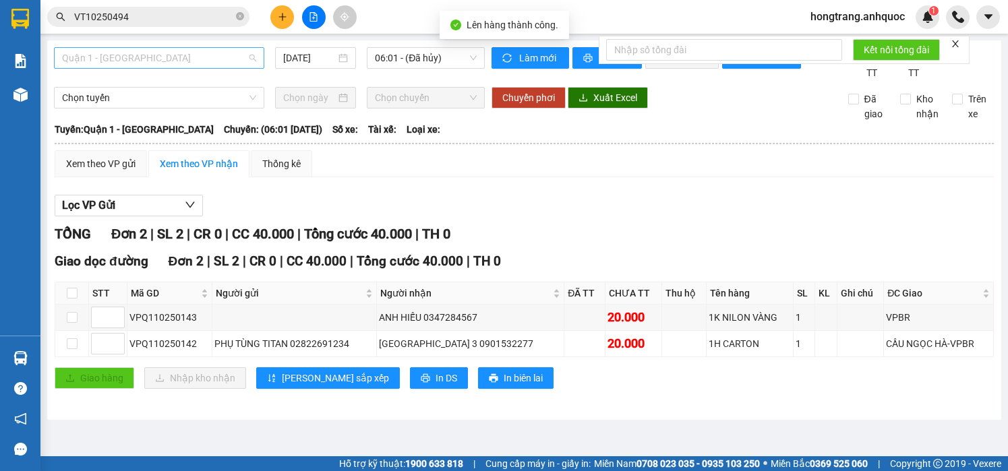
click at [121, 58] on span "Quận 1 - [GEOGRAPHIC_DATA]" at bounding box center [159, 58] width 194 height 20
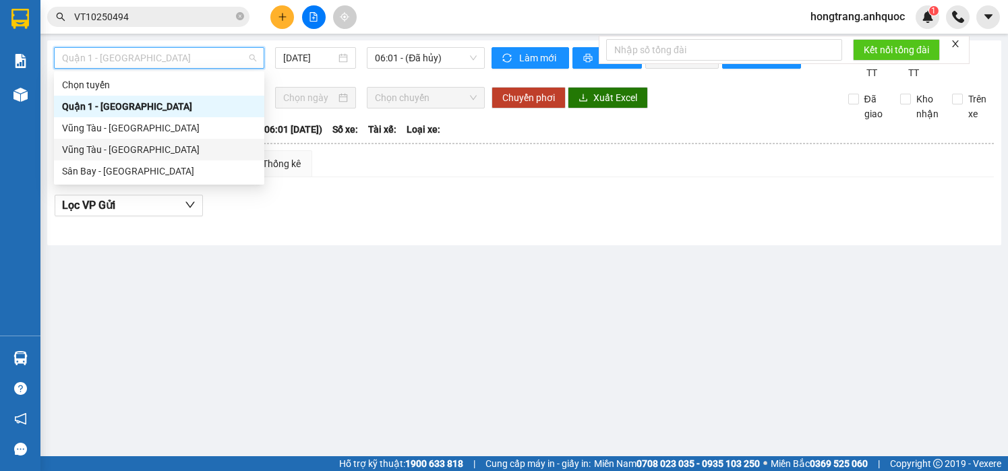
click at [86, 150] on div "Vũng Tàu - [GEOGRAPHIC_DATA]" at bounding box center [159, 149] width 194 height 15
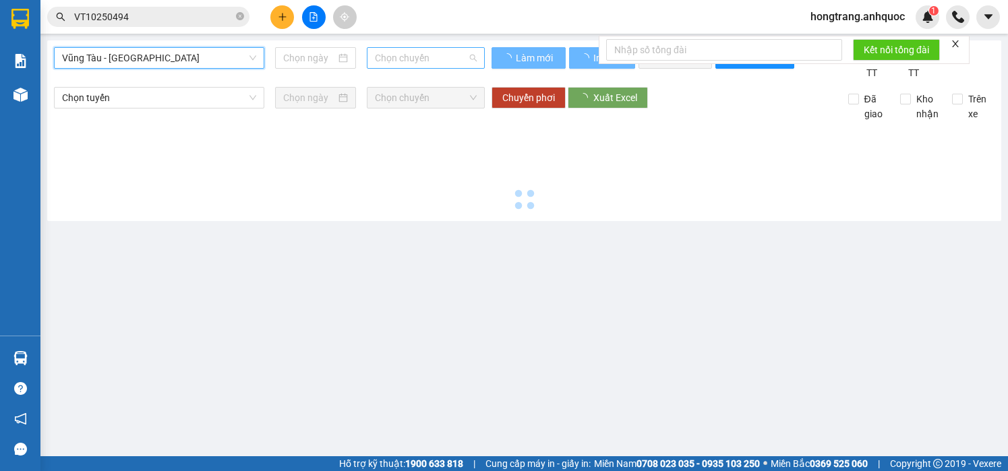
click at [399, 57] on span "Chọn chuyến" at bounding box center [426, 58] width 102 height 20
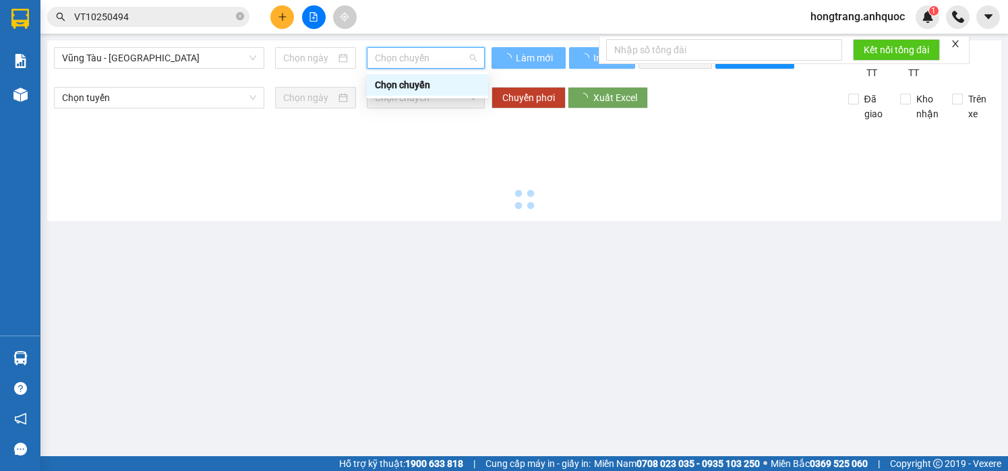
type input "[DATE]"
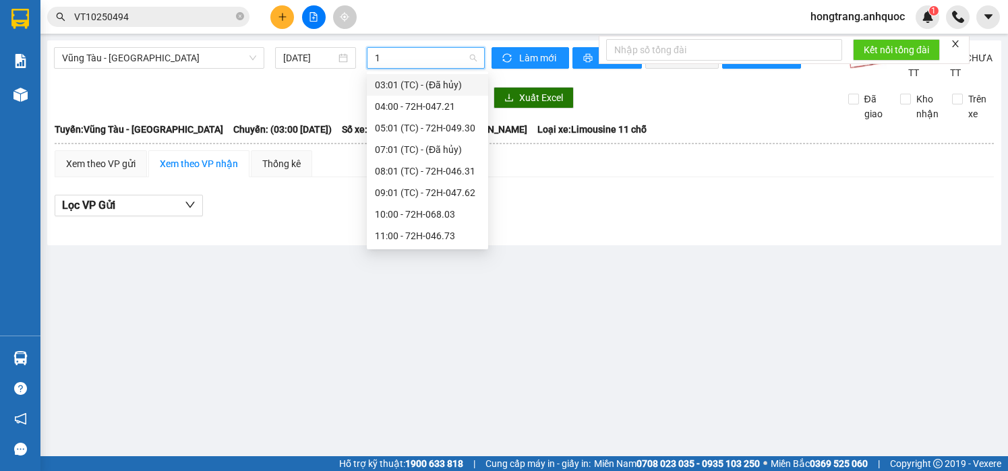
type input "19"
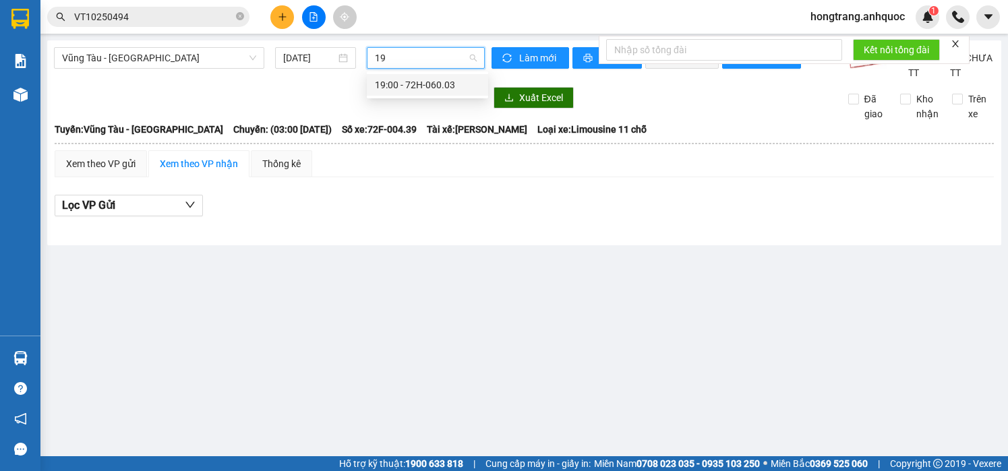
click at [393, 91] on div "19:00 - 72H-060.03" at bounding box center [427, 85] width 105 height 15
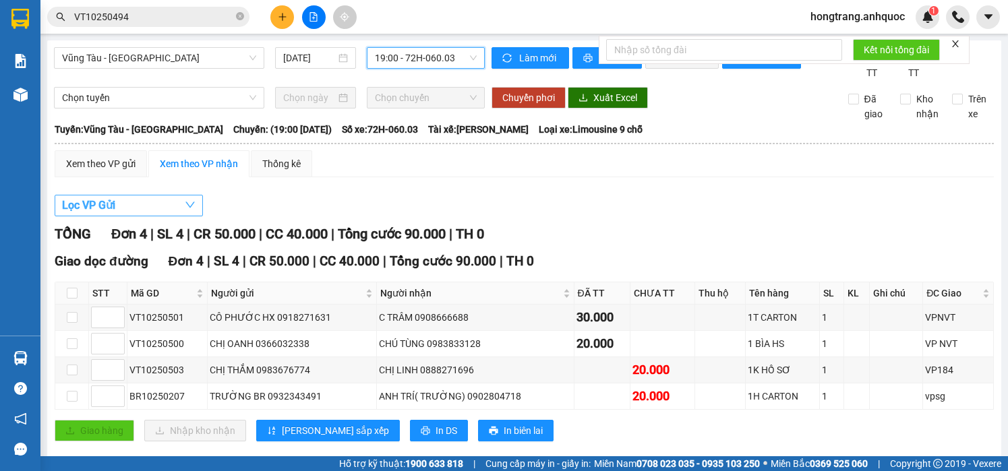
click at [117, 214] on button "Lọc VP Gửi" at bounding box center [129, 206] width 148 height 22
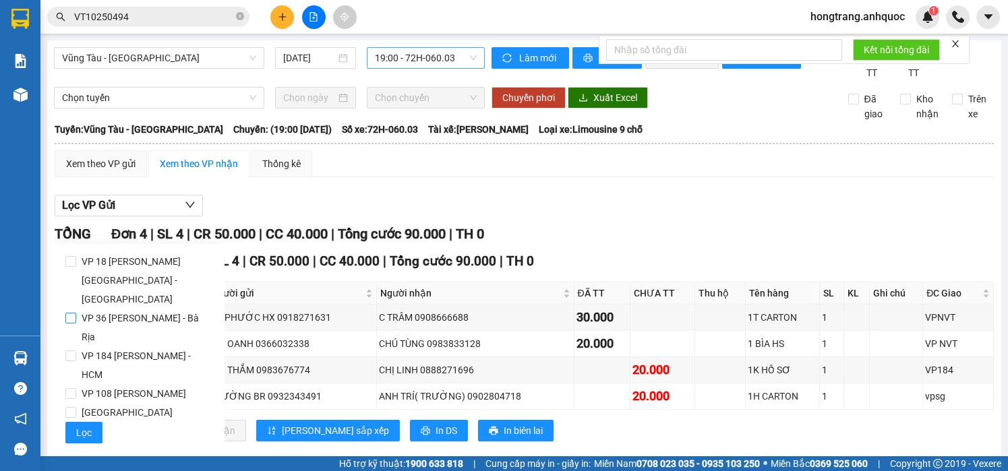
click at [99, 309] on span "VP 36 [PERSON_NAME] - Bà Rịa" at bounding box center [145, 328] width 138 height 38
click at [76, 313] on input "VP 36 [PERSON_NAME] - Bà Rịa" at bounding box center [70, 318] width 11 height 11
checkbox input "true"
click at [82, 426] on span "Lọc" at bounding box center [84, 433] width 16 height 15
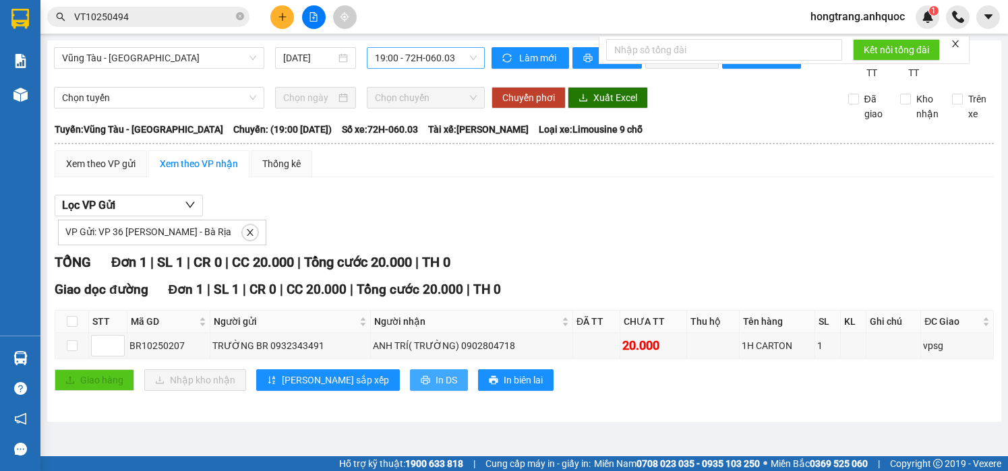
click at [436, 388] on span "In DS" at bounding box center [447, 380] width 22 height 15
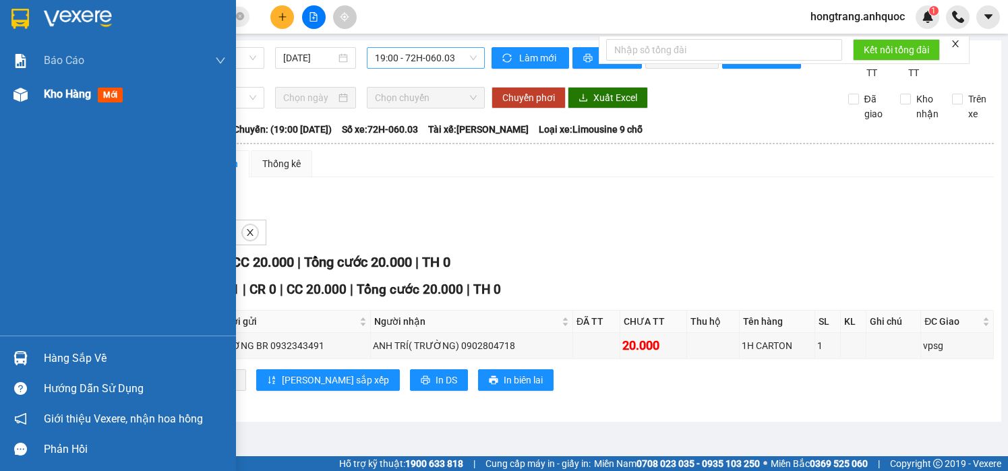
click at [10, 95] on div at bounding box center [21, 95] width 24 height 24
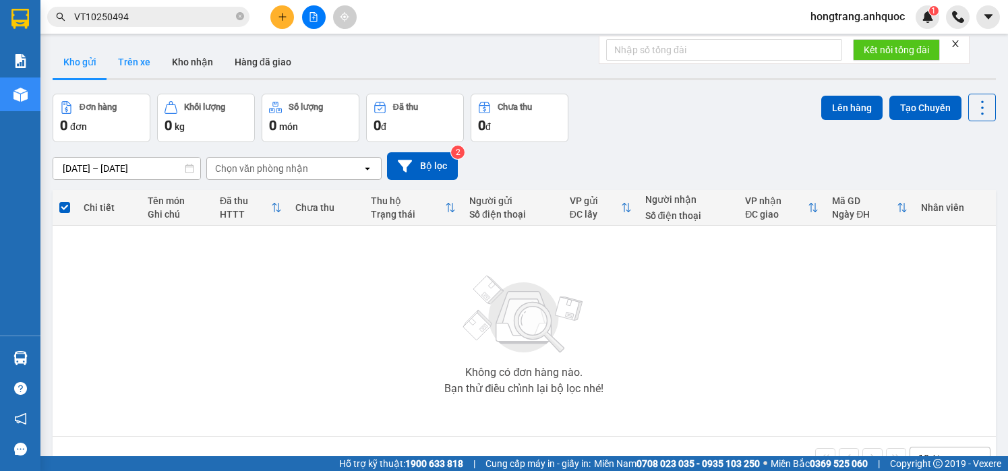
click at [137, 63] on button "Trên xe" at bounding box center [134, 62] width 54 height 32
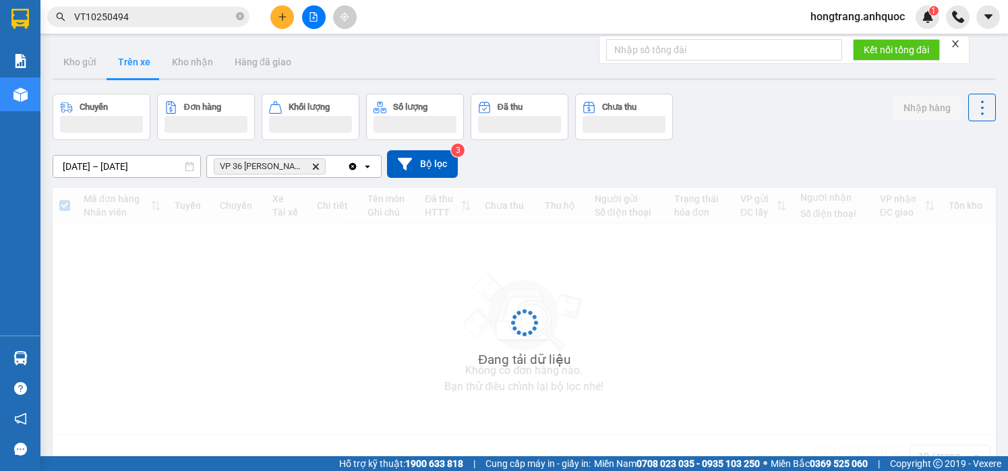
click at [137, 63] on button "Trên xe" at bounding box center [134, 62] width 54 height 32
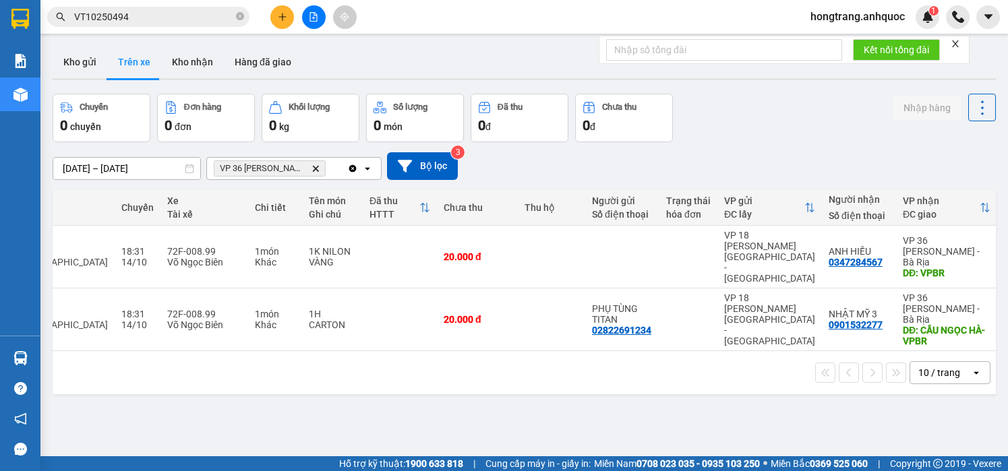
scroll to position [0, 173]
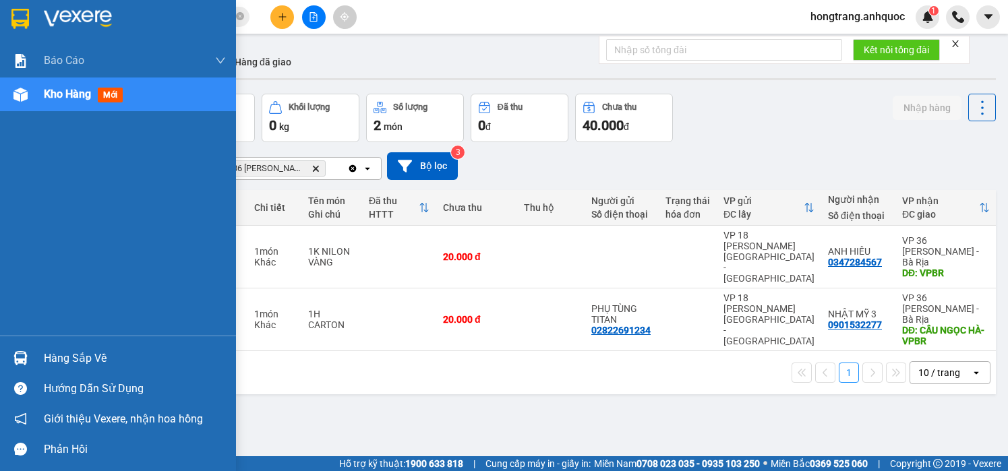
click at [9, 306] on div "Báo cáo Báo cáo dòng tiền (nhân viên) Doanh số tạo đơn theo VP gửi (nhà xe) Doa…" at bounding box center [118, 190] width 236 height 292
